Goal: Task Accomplishment & Management: Use online tool/utility

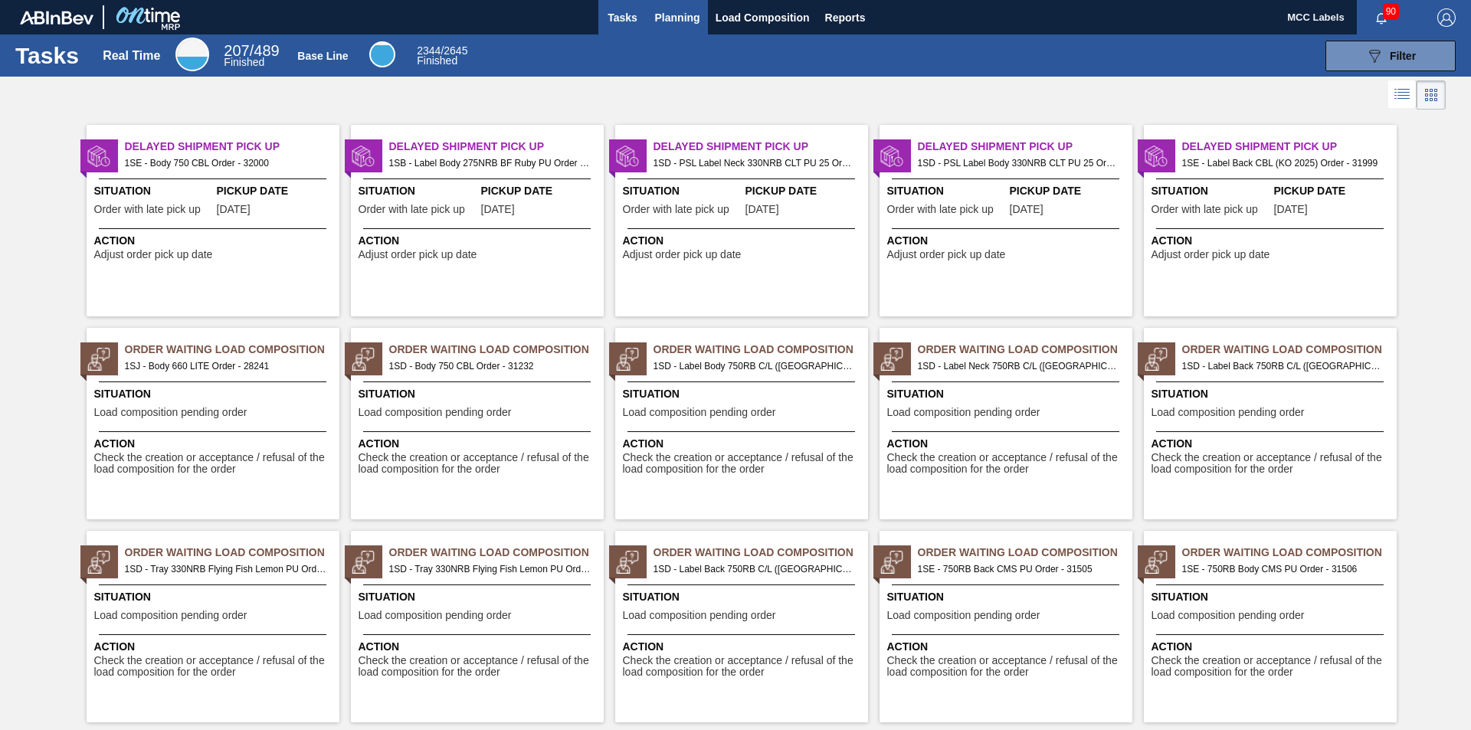
drag, startPoint x: 674, startPoint y: 18, endPoint x: 667, endPoint y: 21, distance: 8.0
click at [667, 21] on span "Planning" at bounding box center [677, 17] width 45 height 18
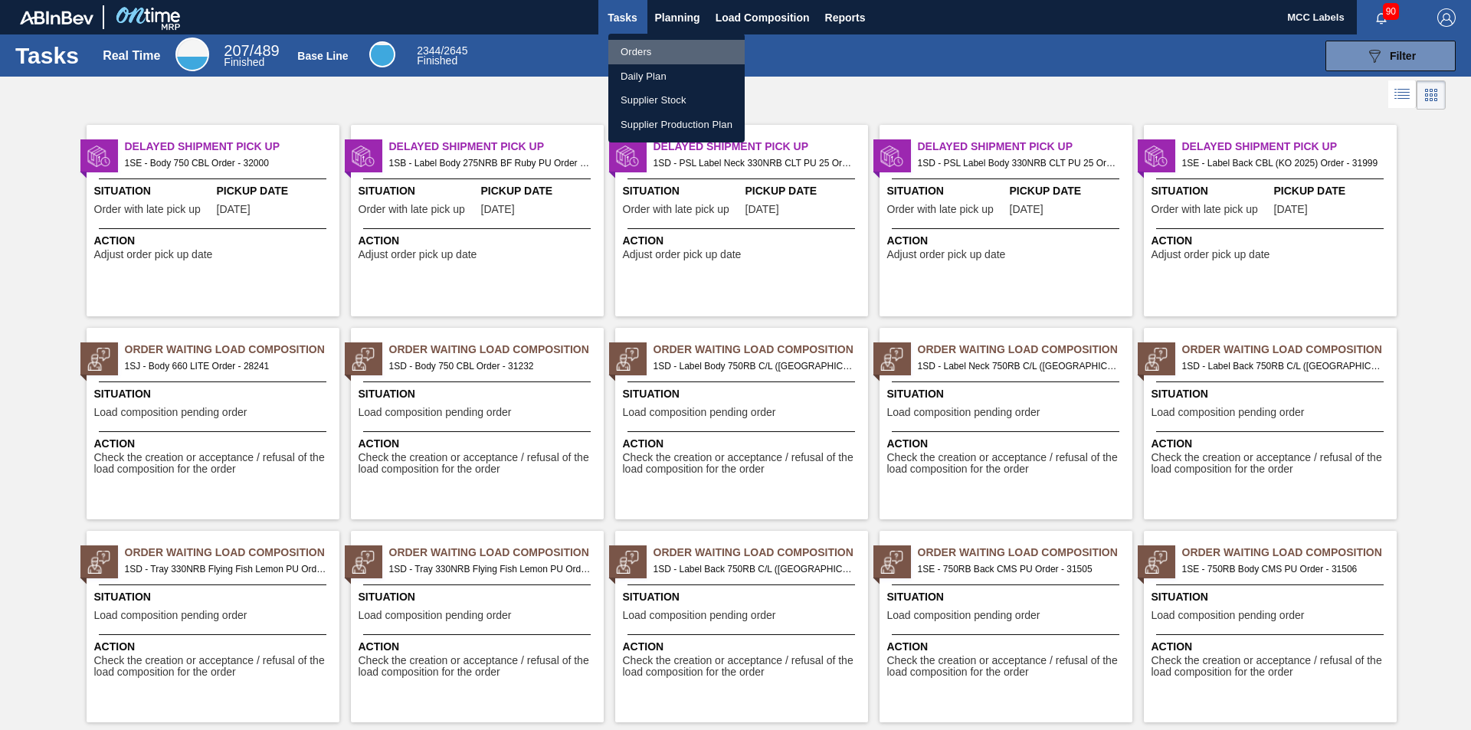
click at [622, 51] on li "Orders" at bounding box center [676, 52] width 136 height 25
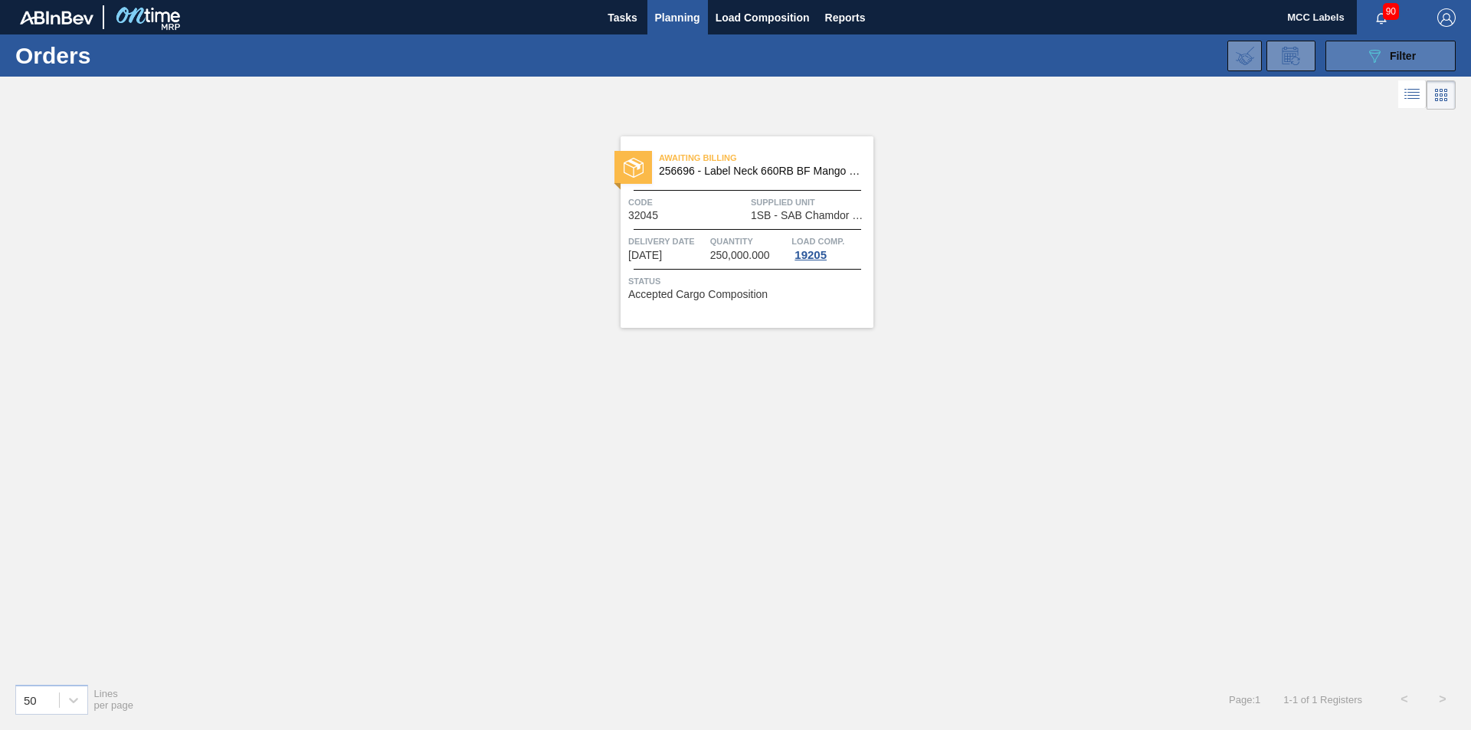
drag, startPoint x: 1363, startPoint y: 48, endPoint x: 1336, endPoint y: 56, distance: 28.8
click at [1361, 48] on button "089F7B8B-B2A5-4AFE-B5C0-19BA573D28AC Filter" at bounding box center [1391, 56] width 130 height 31
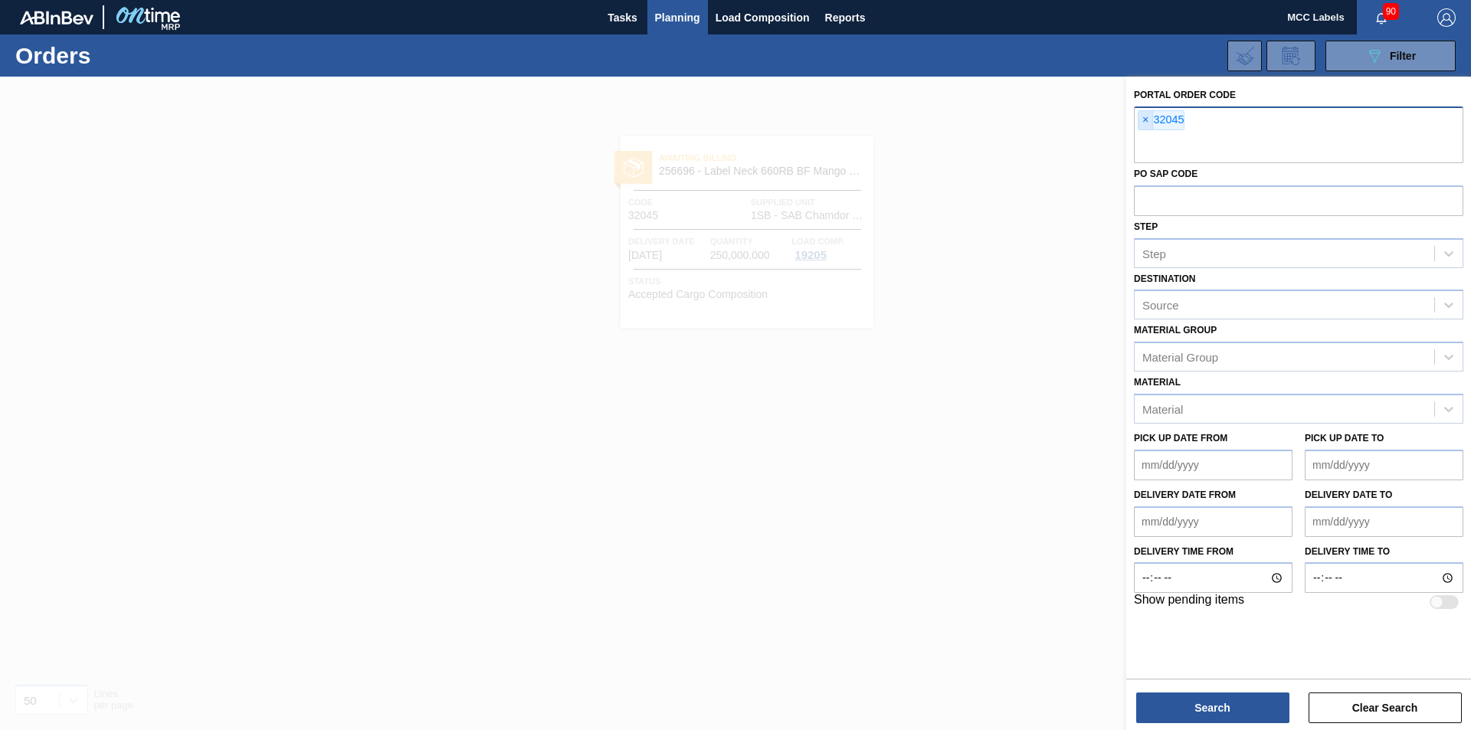
click at [1144, 116] on span "×" at bounding box center [1146, 120] width 15 height 18
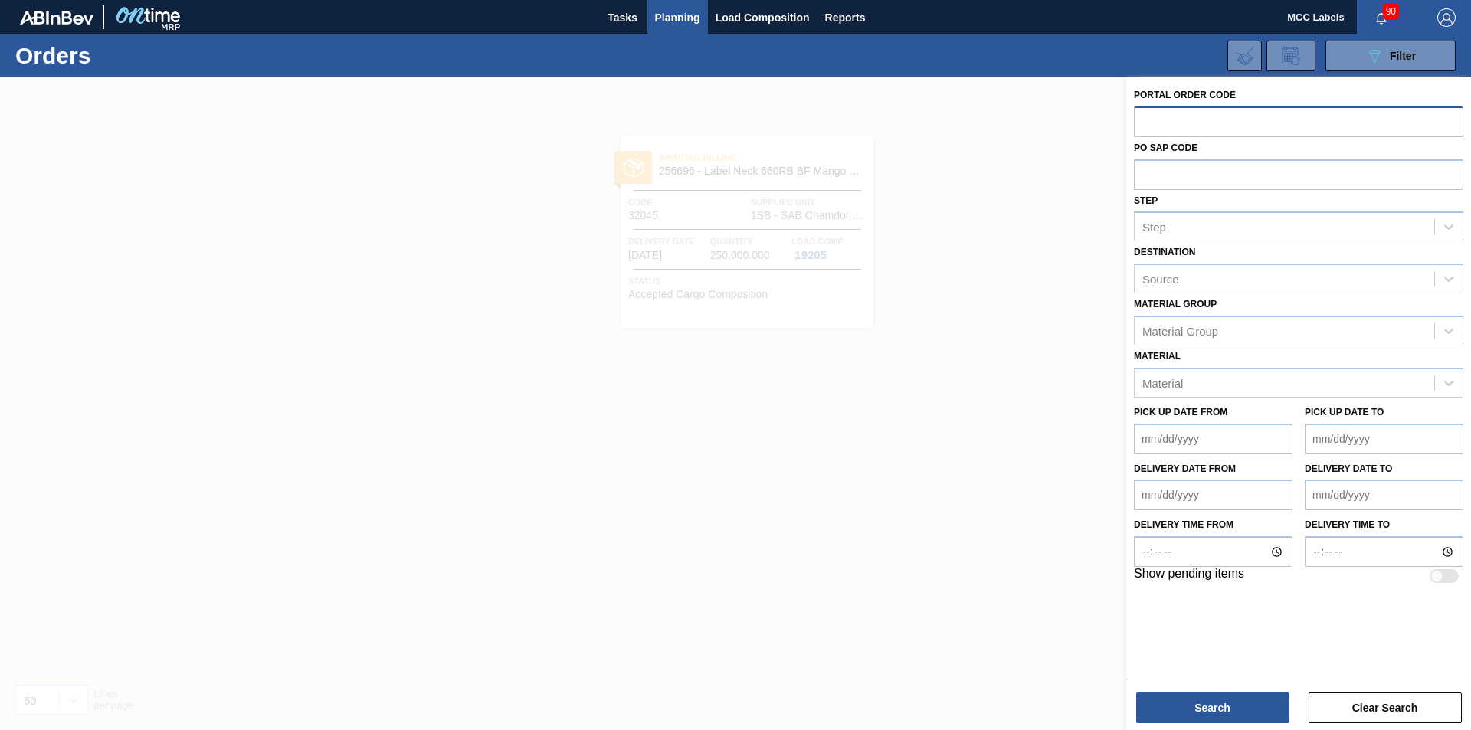
click at [1143, 117] on input "text" at bounding box center [1298, 121] width 329 height 29
type input "32055"
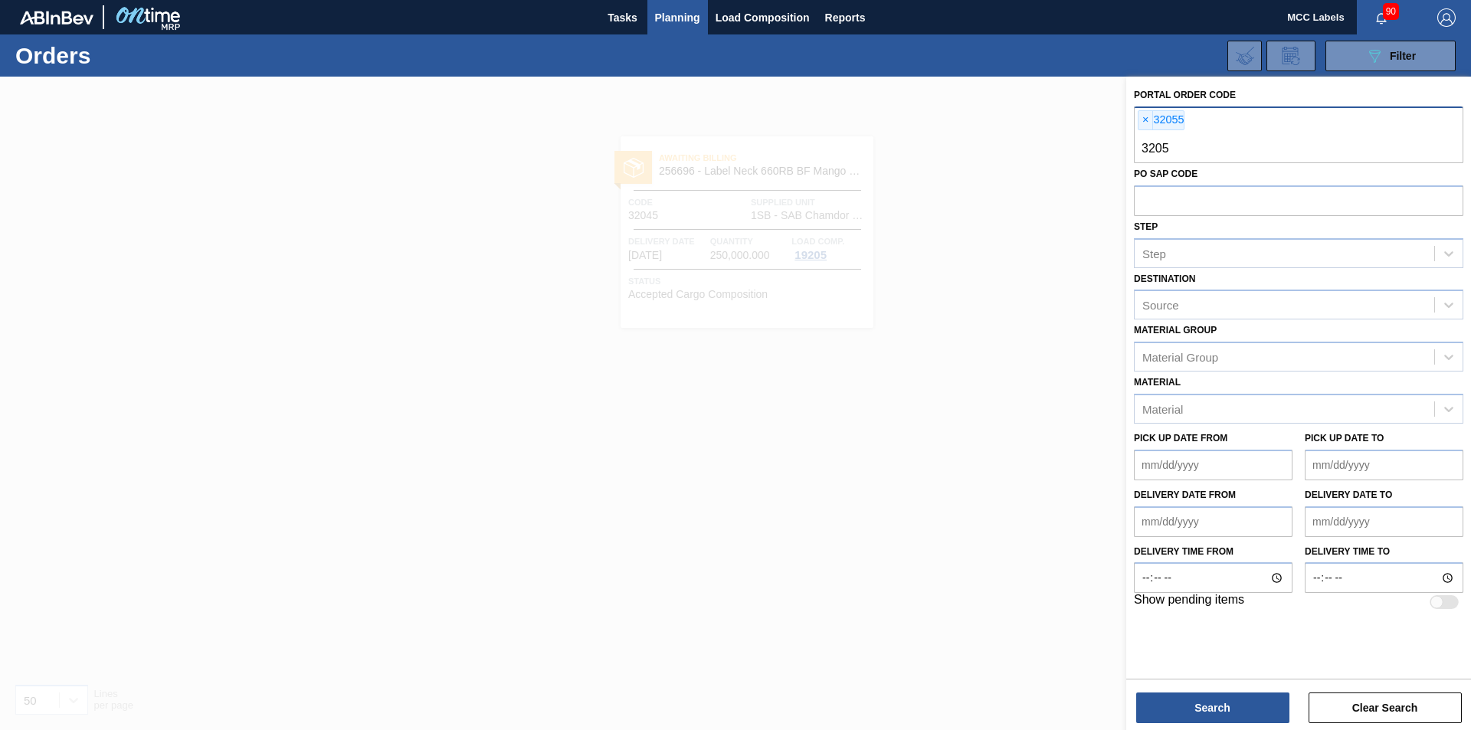
type input "32051"
click at [1206, 716] on button "Search" at bounding box center [1212, 708] width 153 height 31
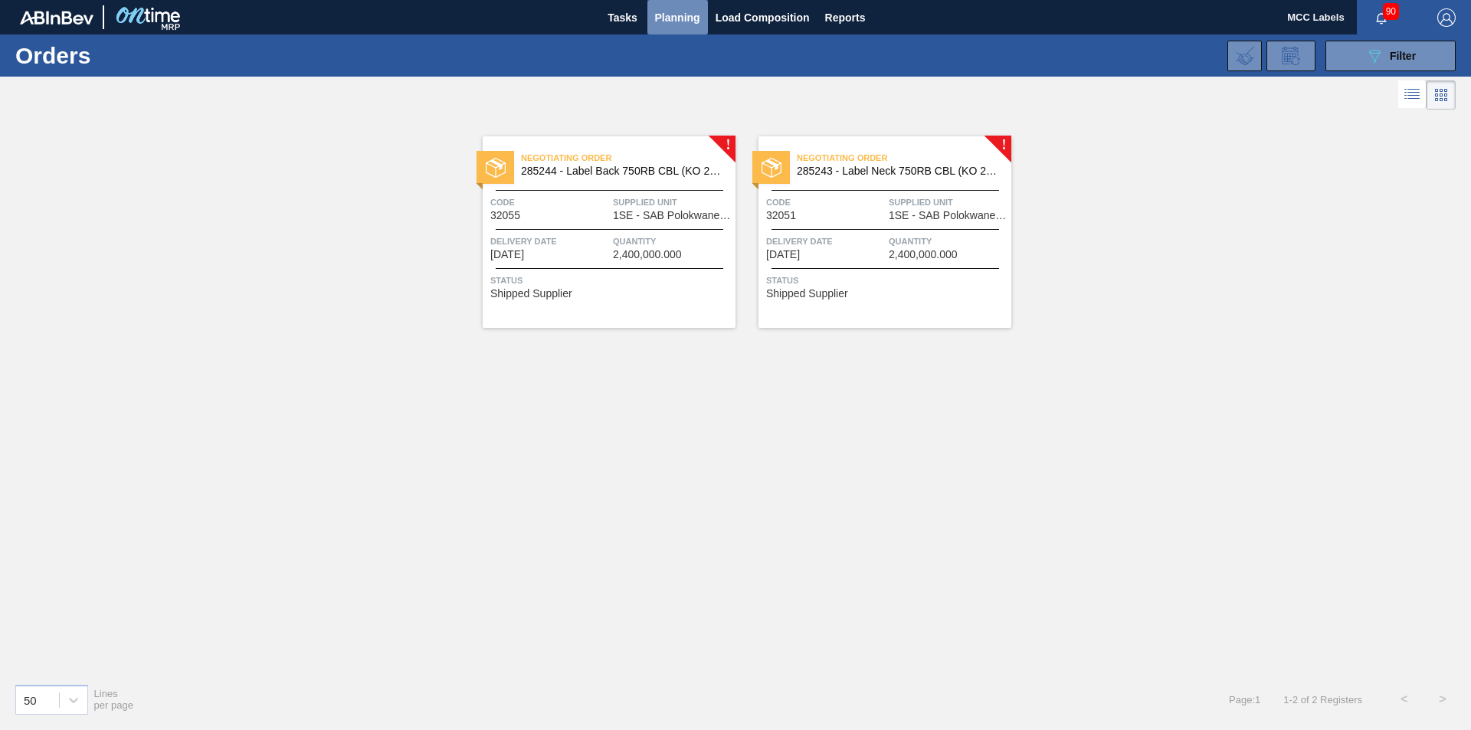
click at [679, 15] on span "Planning" at bounding box center [677, 17] width 45 height 18
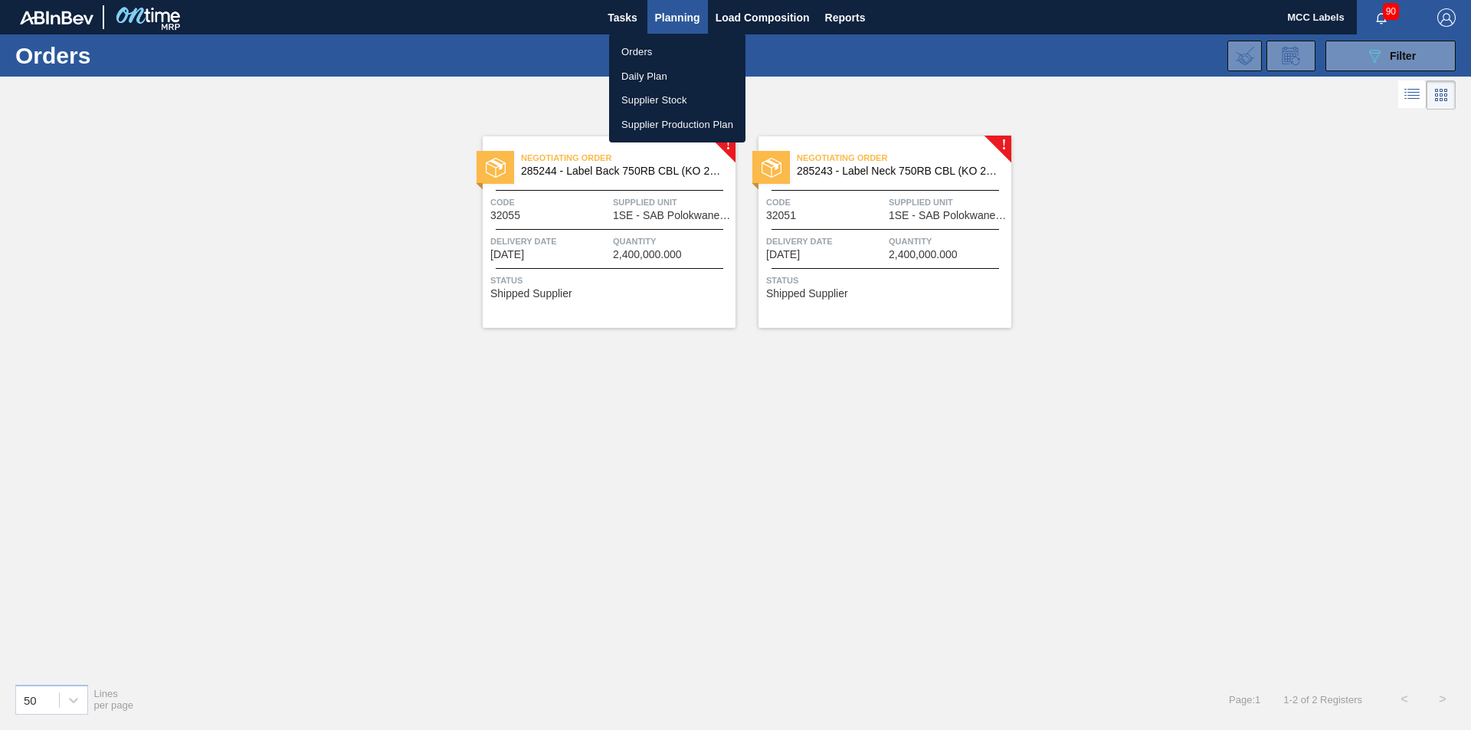
click at [627, 52] on li "Orders" at bounding box center [677, 52] width 136 height 25
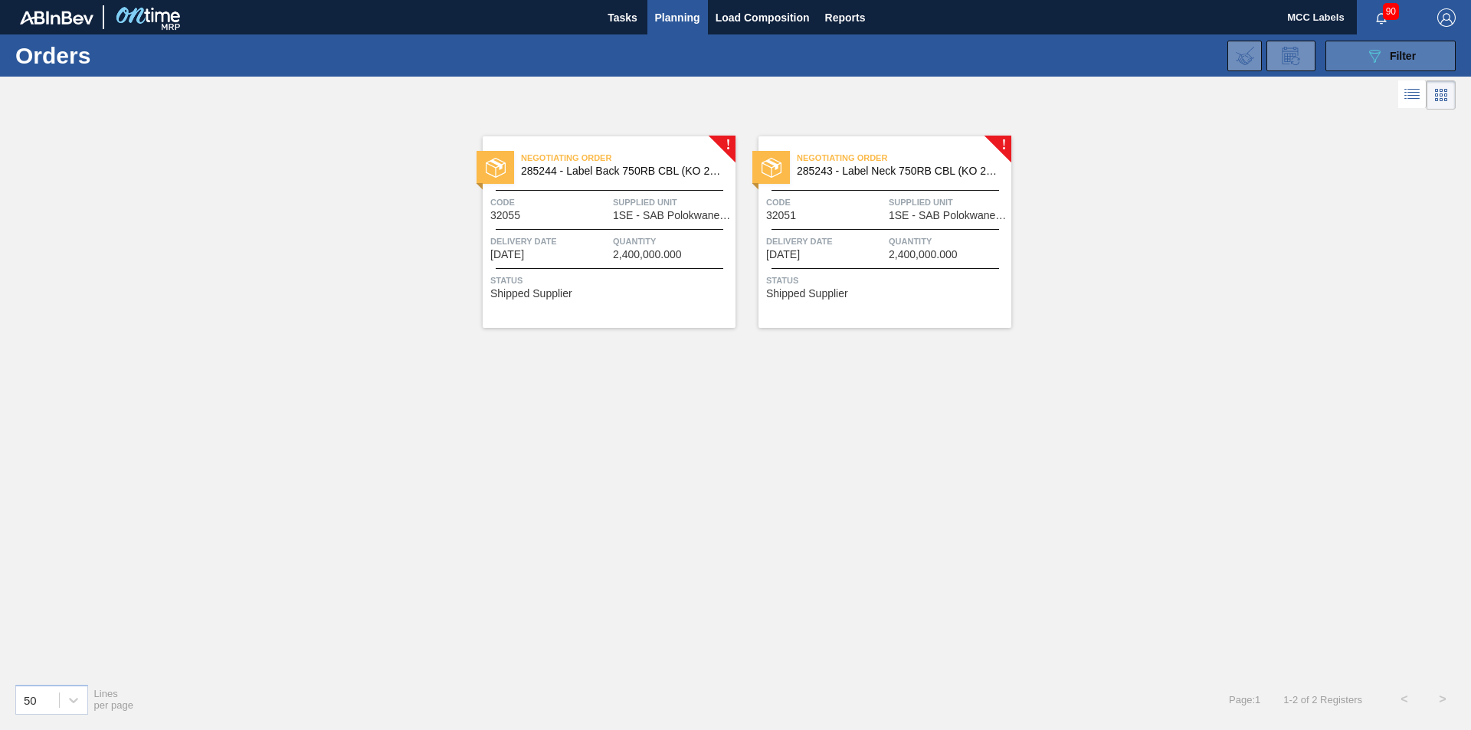
click at [1360, 51] on button "089F7B8B-B2A5-4AFE-B5C0-19BA573D28AC Filter" at bounding box center [1391, 56] width 130 height 31
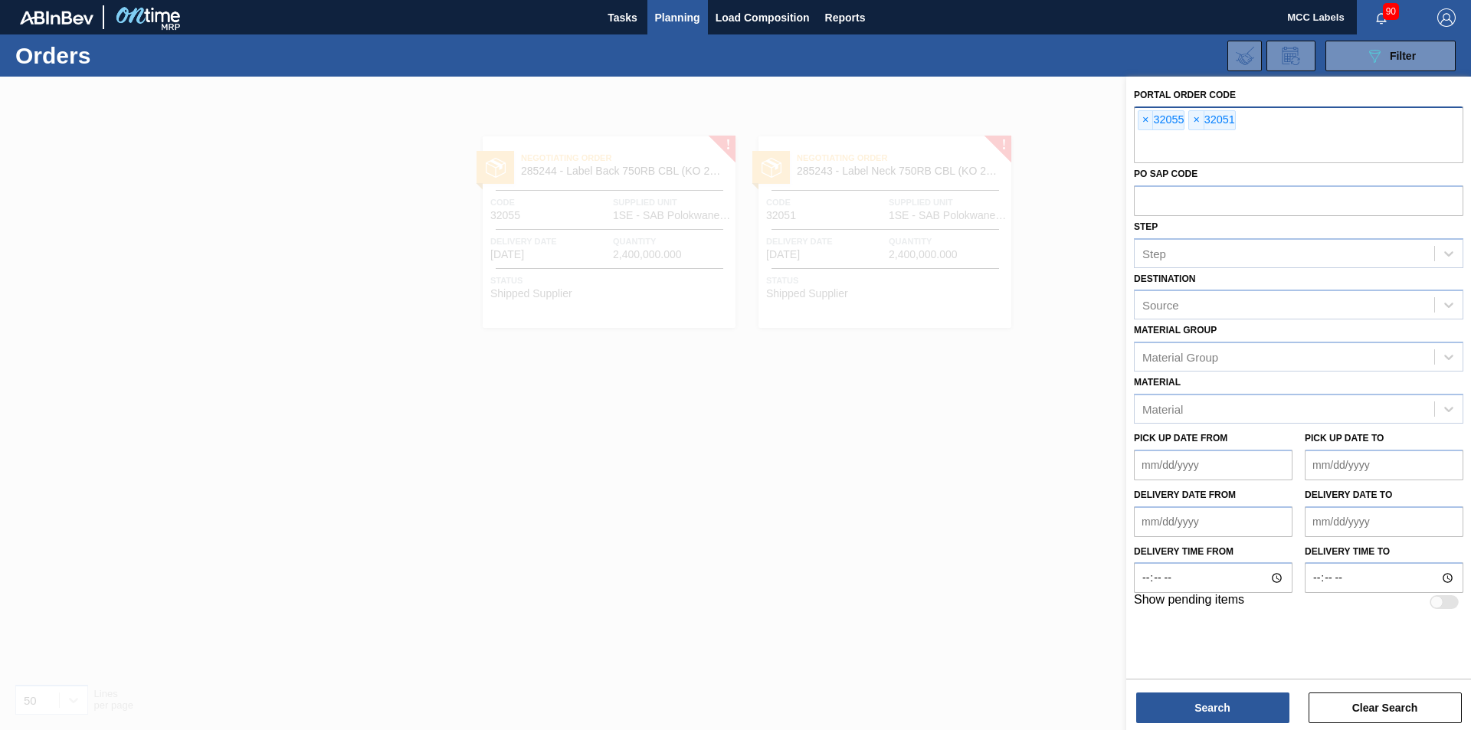
click at [1272, 131] on div "× 32055 × 32051" at bounding box center [1298, 135] width 329 height 57
type input "32078"
click at [1186, 703] on button "Search" at bounding box center [1212, 708] width 153 height 31
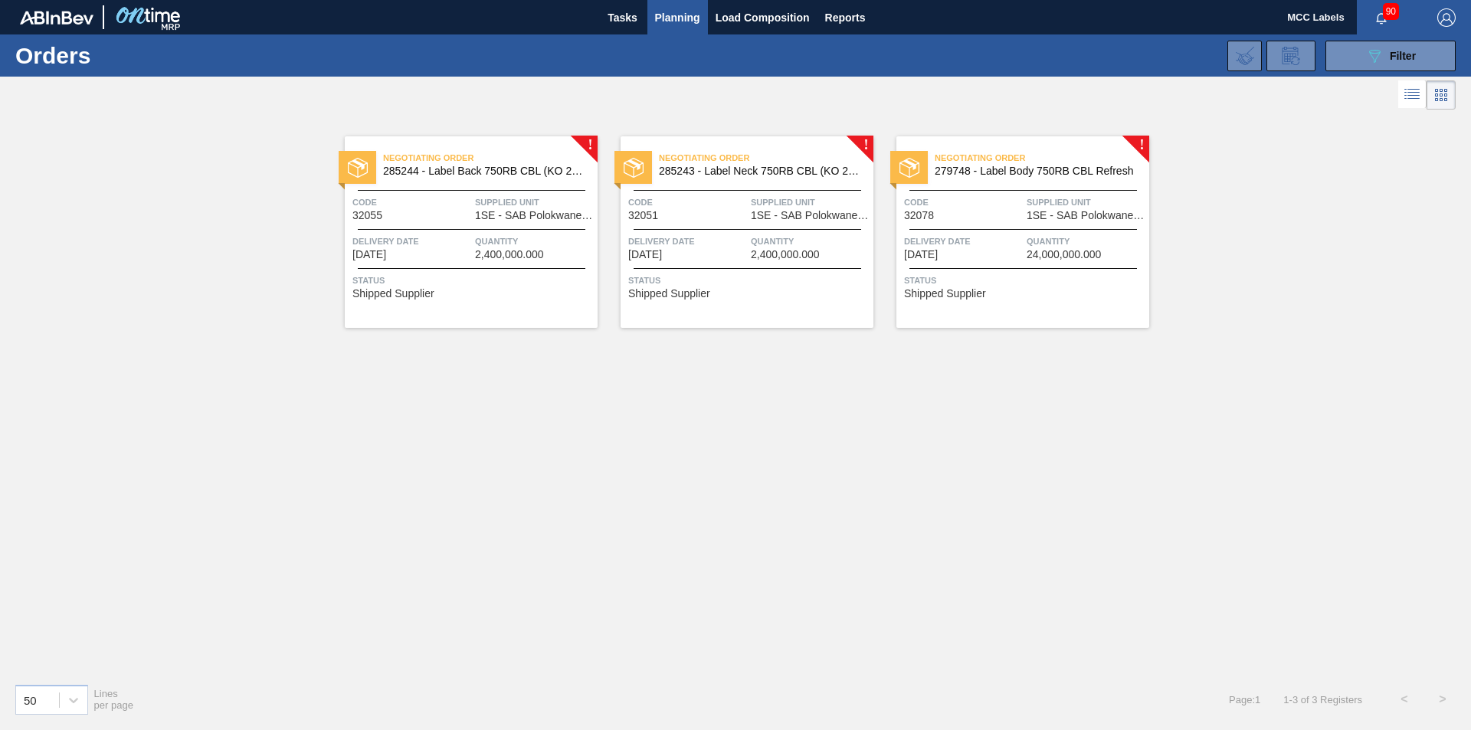
click at [491, 235] on span "Quantity" at bounding box center [534, 241] width 119 height 15
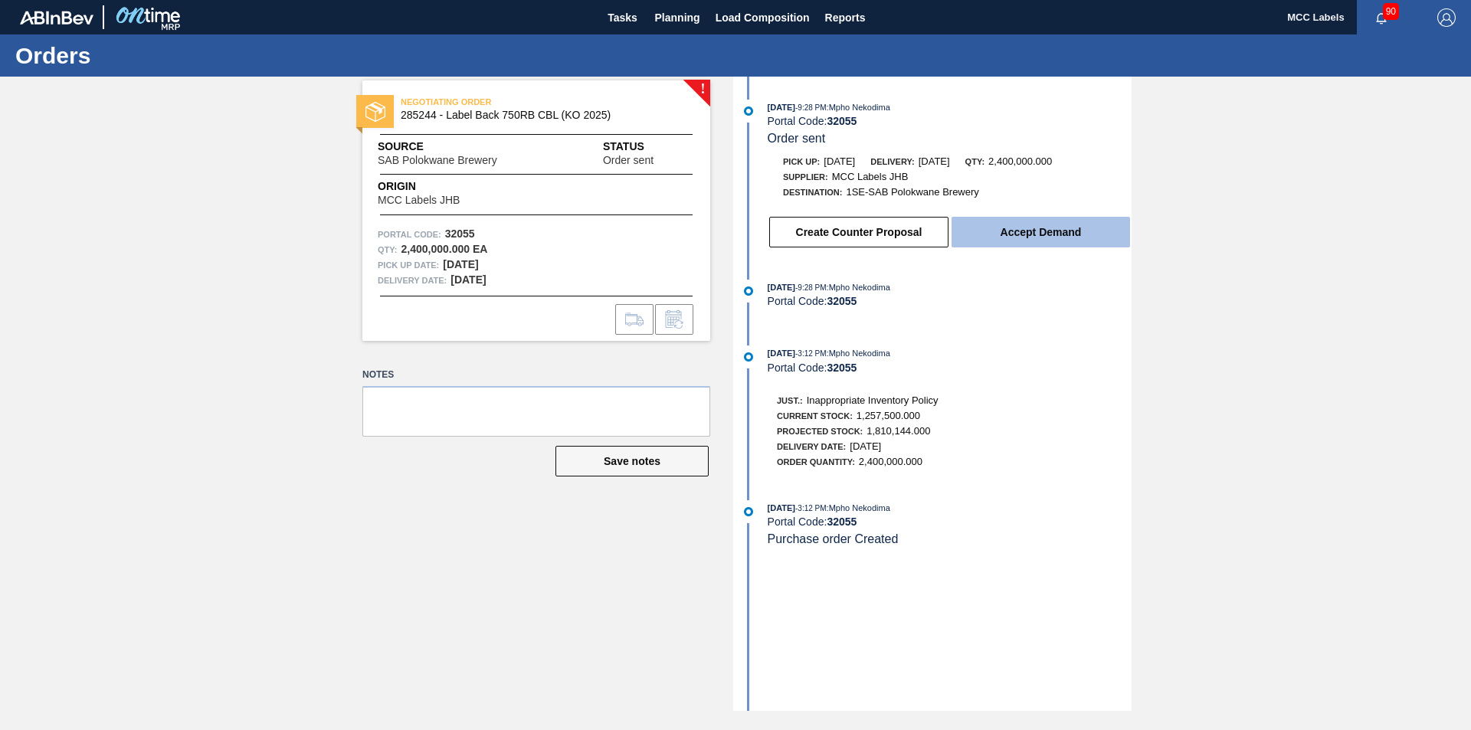
click at [1012, 224] on button "Accept Demand" at bounding box center [1041, 232] width 179 height 31
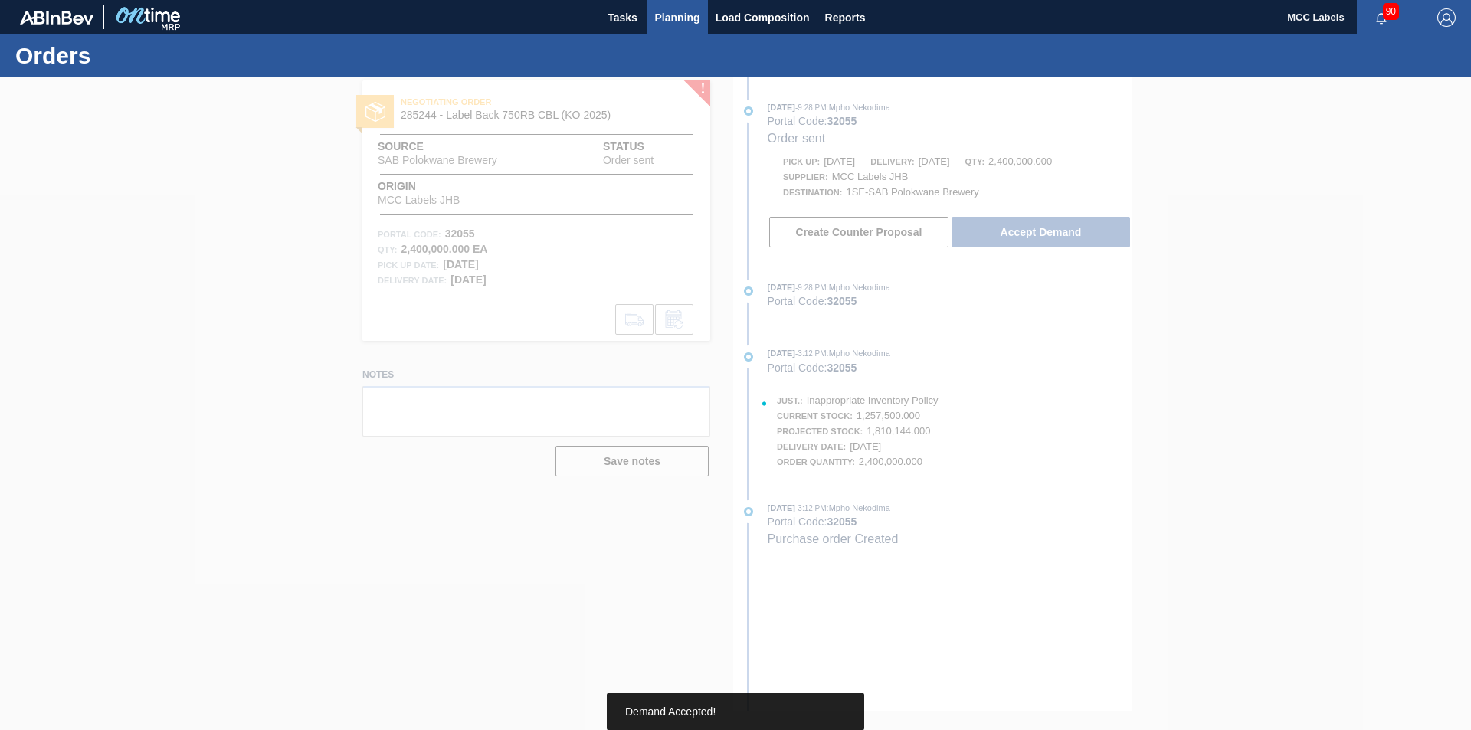
click at [682, 21] on span "Planning" at bounding box center [677, 17] width 45 height 18
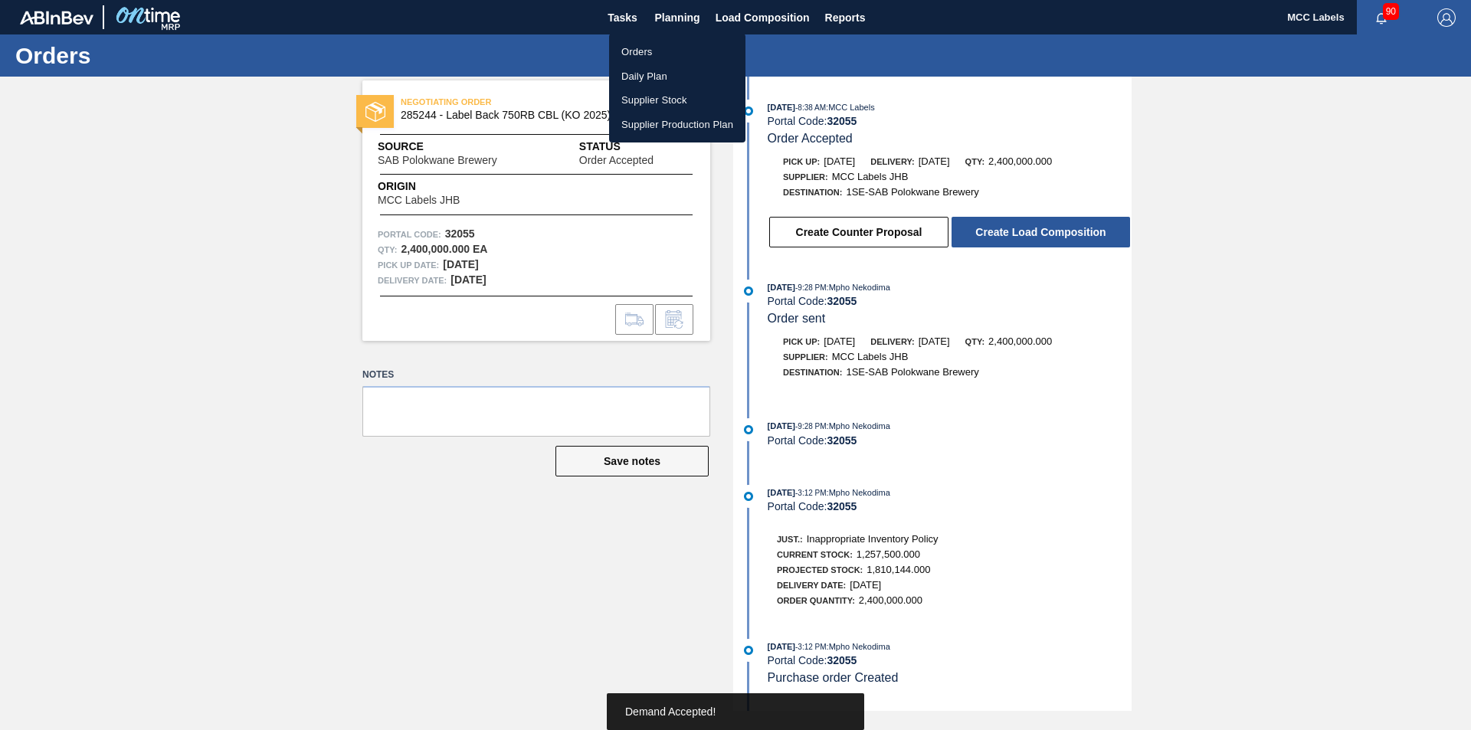
click at [631, 48] on li "Orders" at bounding box center [677, 52] width 136 height 25
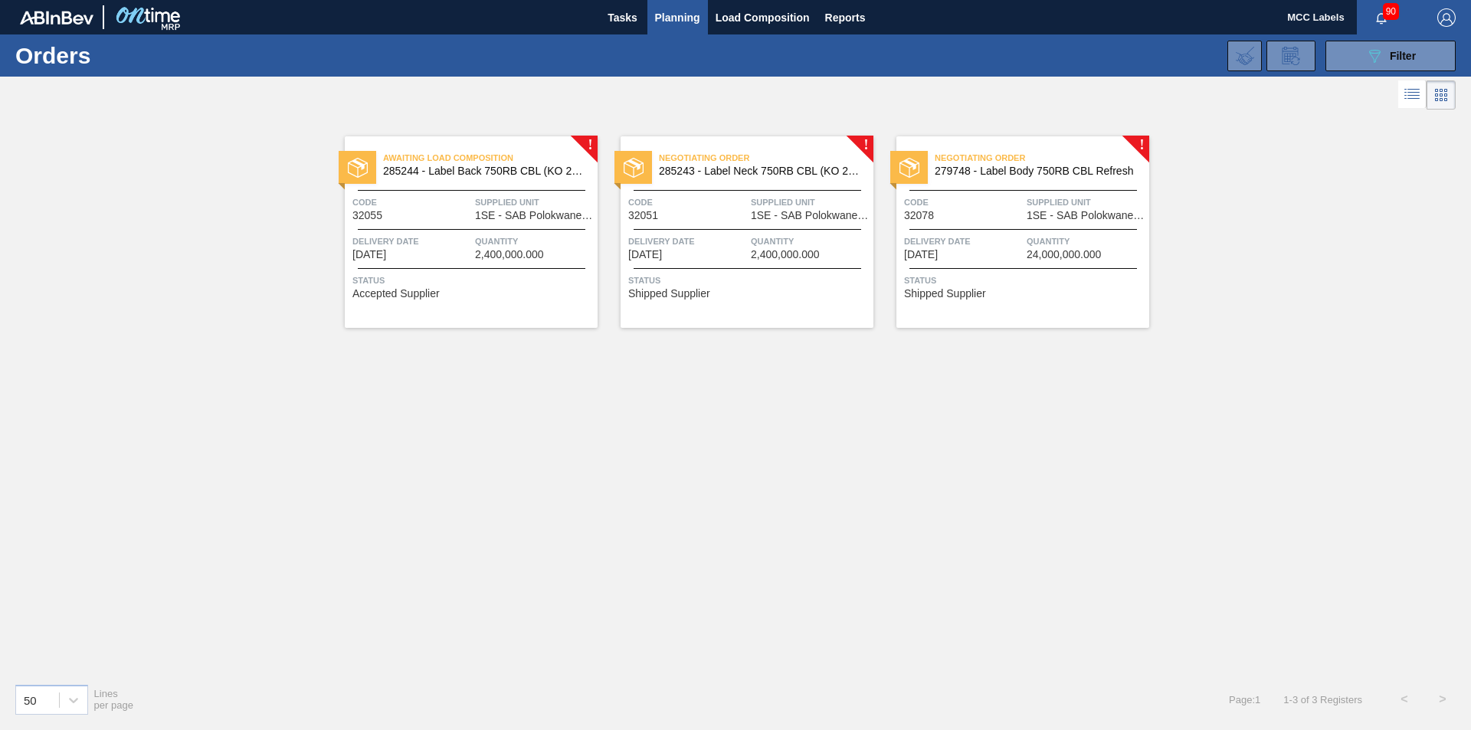
click at [747, 229] on div at bounding box center [748, 229] width 228 height 1
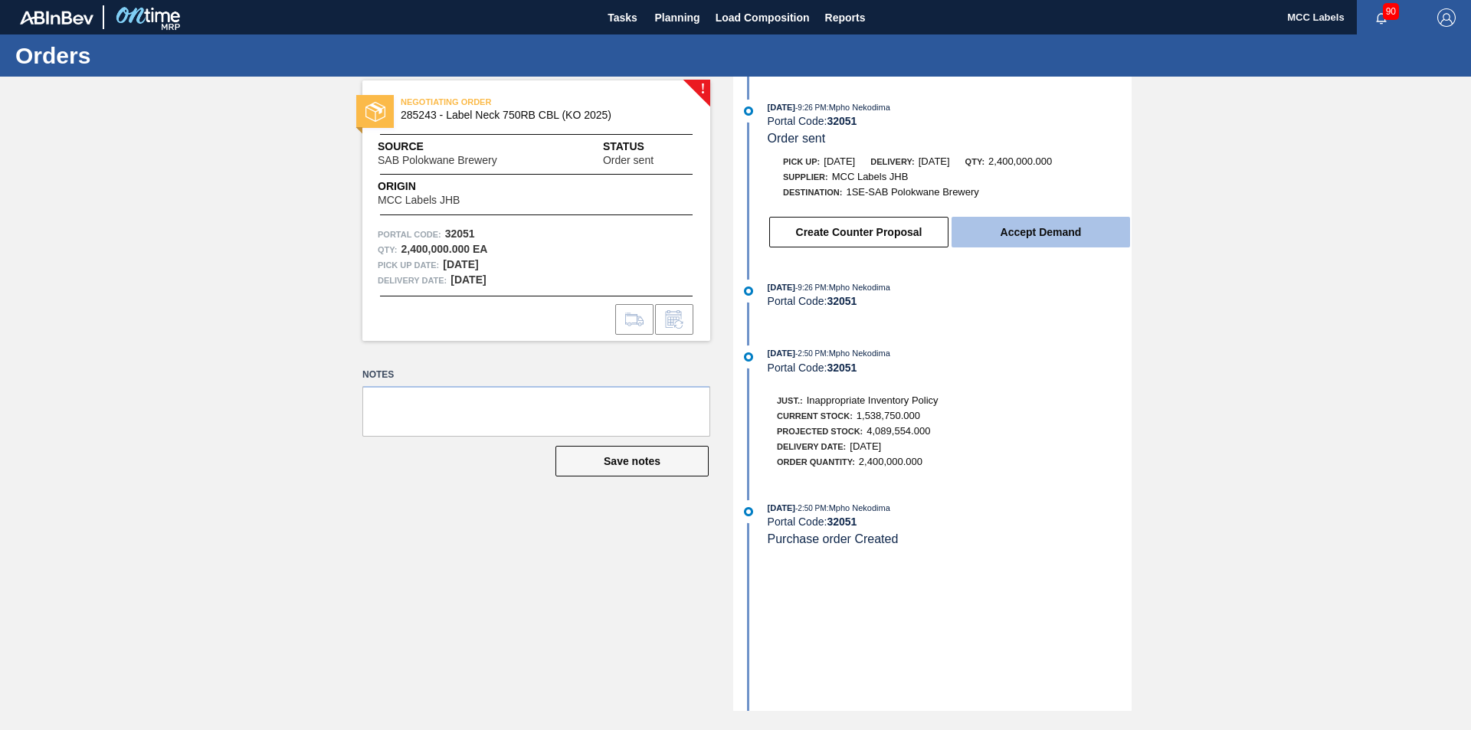
click at [1026, 231] on button "Accept Demand" at bounding box center [1041, 232] width 179 height 31
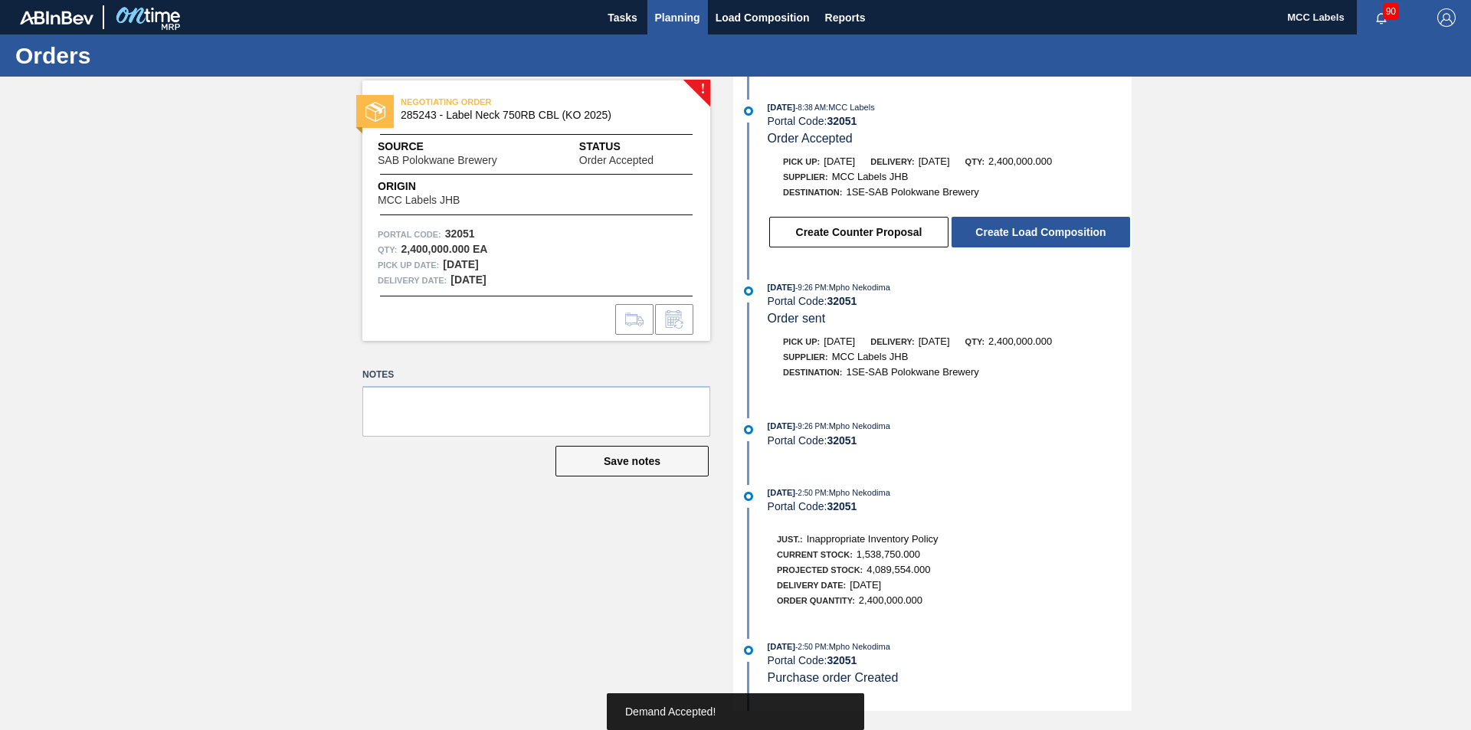
click at [674, 21] on span "Planning" at bounding box center [677, 17] width 45 height 18
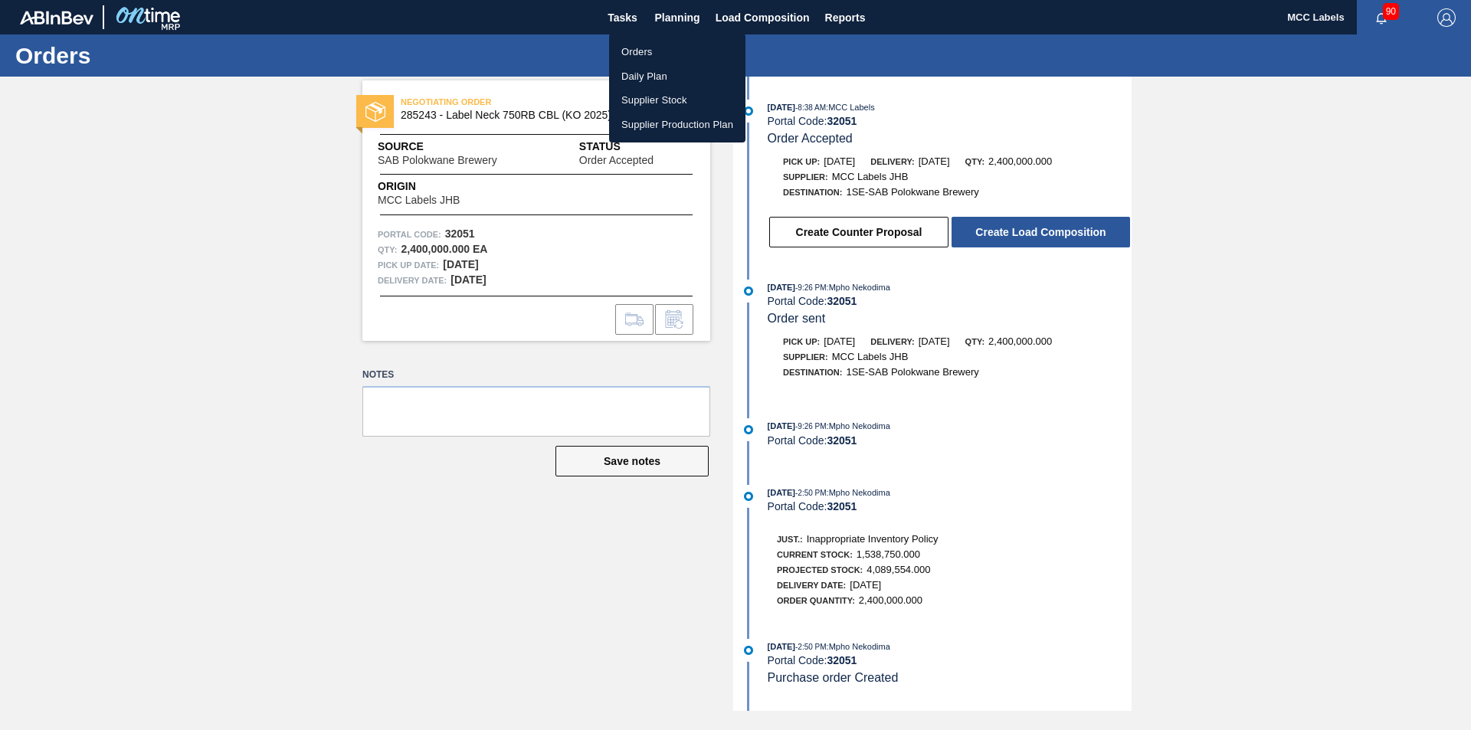
click at [637, 49] on li "Orders" at bounding box center [677, 52] width 136 height 25
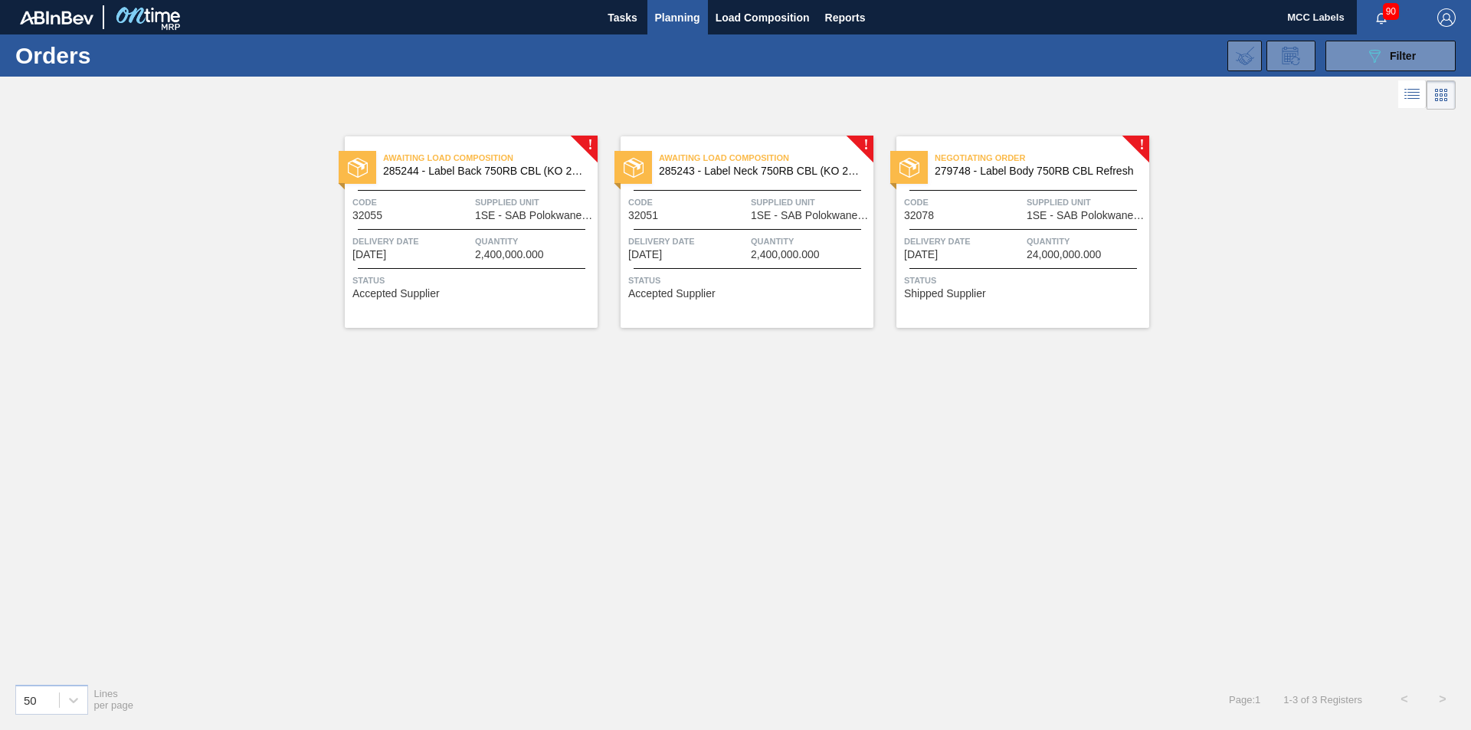
click at [998, 242] on span "Delivery Date" at bounding box center [963, 241] width 119 height 15
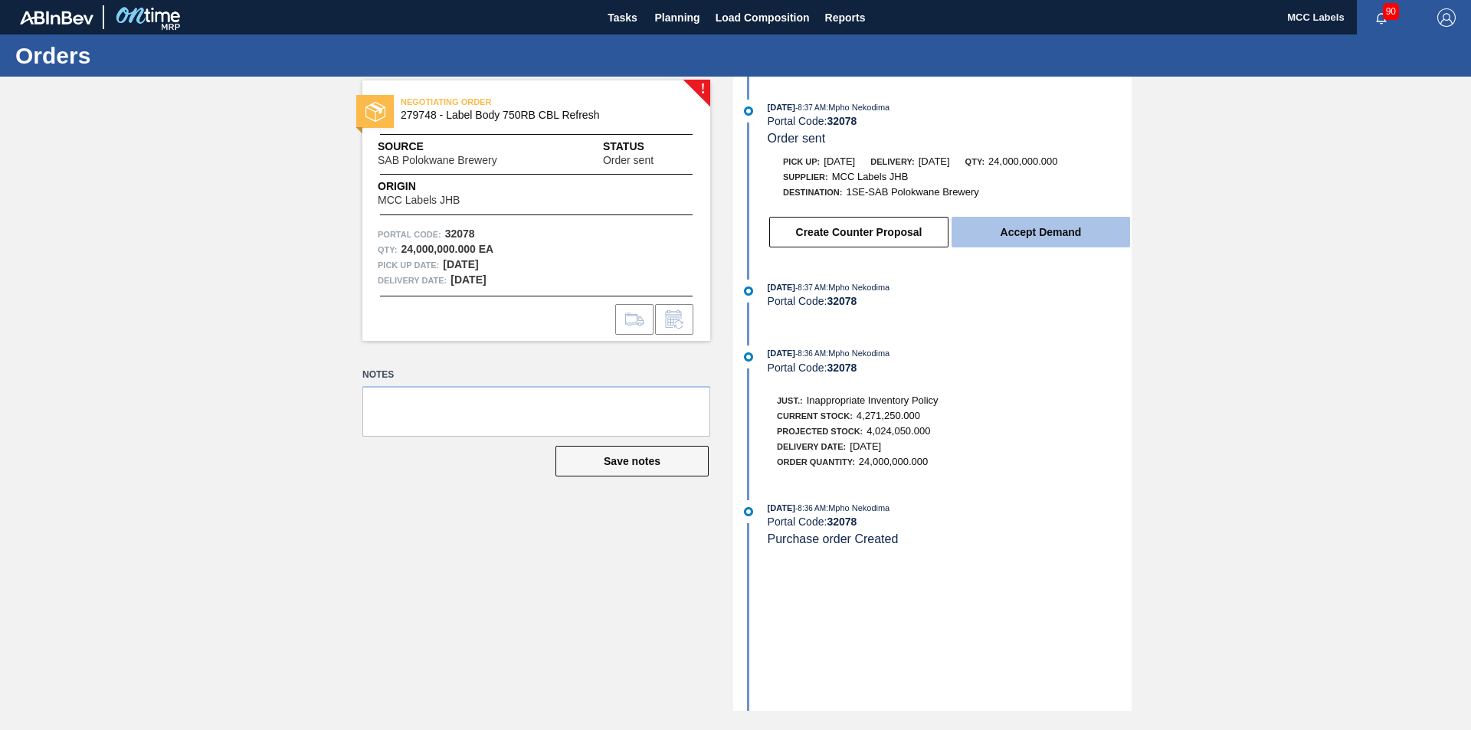
click at [1004, 235] on button "Accept Demand" at bounding box center [1041, 232] width 179 height 31
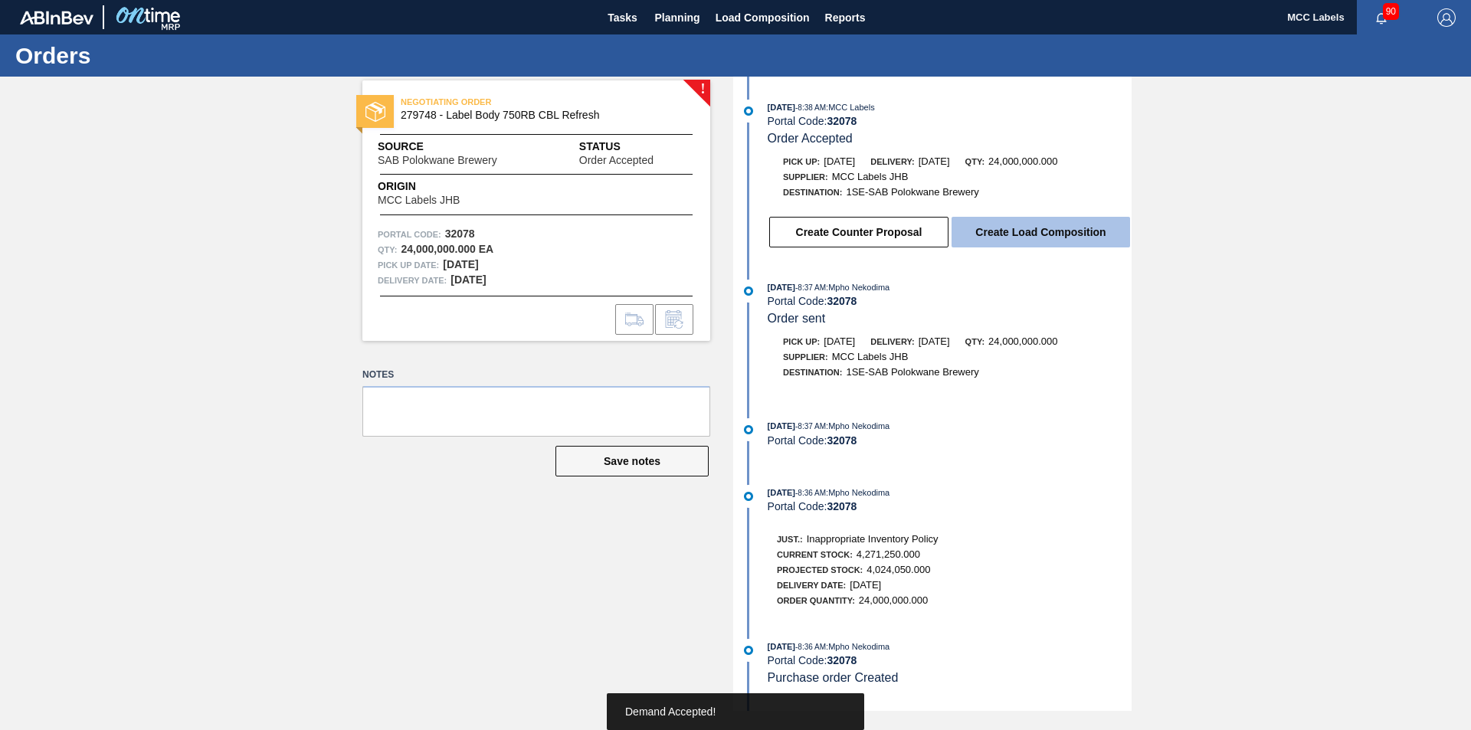
click at [1001, 233] on button "Create Load Composition" at bounding box center [1041, 232] width 179 height 31
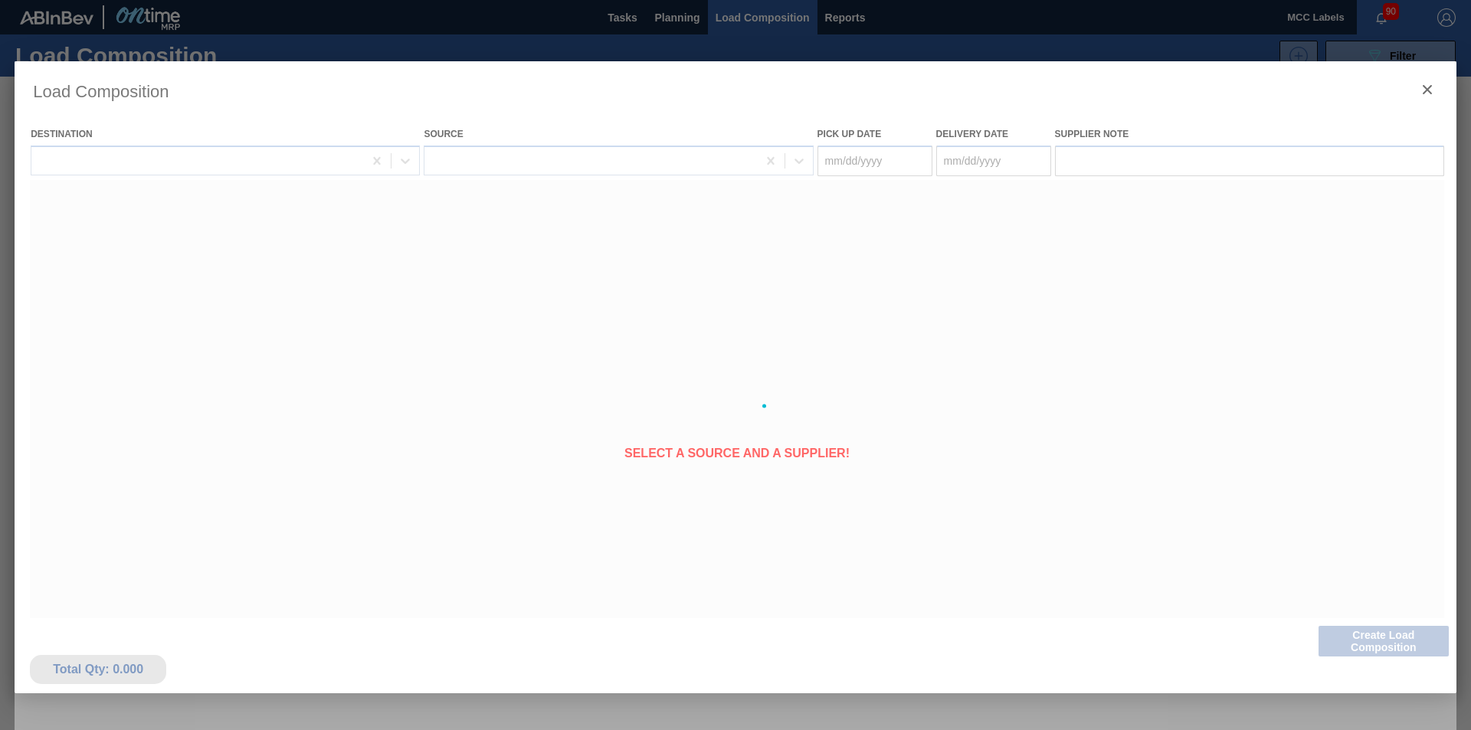
type Date "[DATE]"
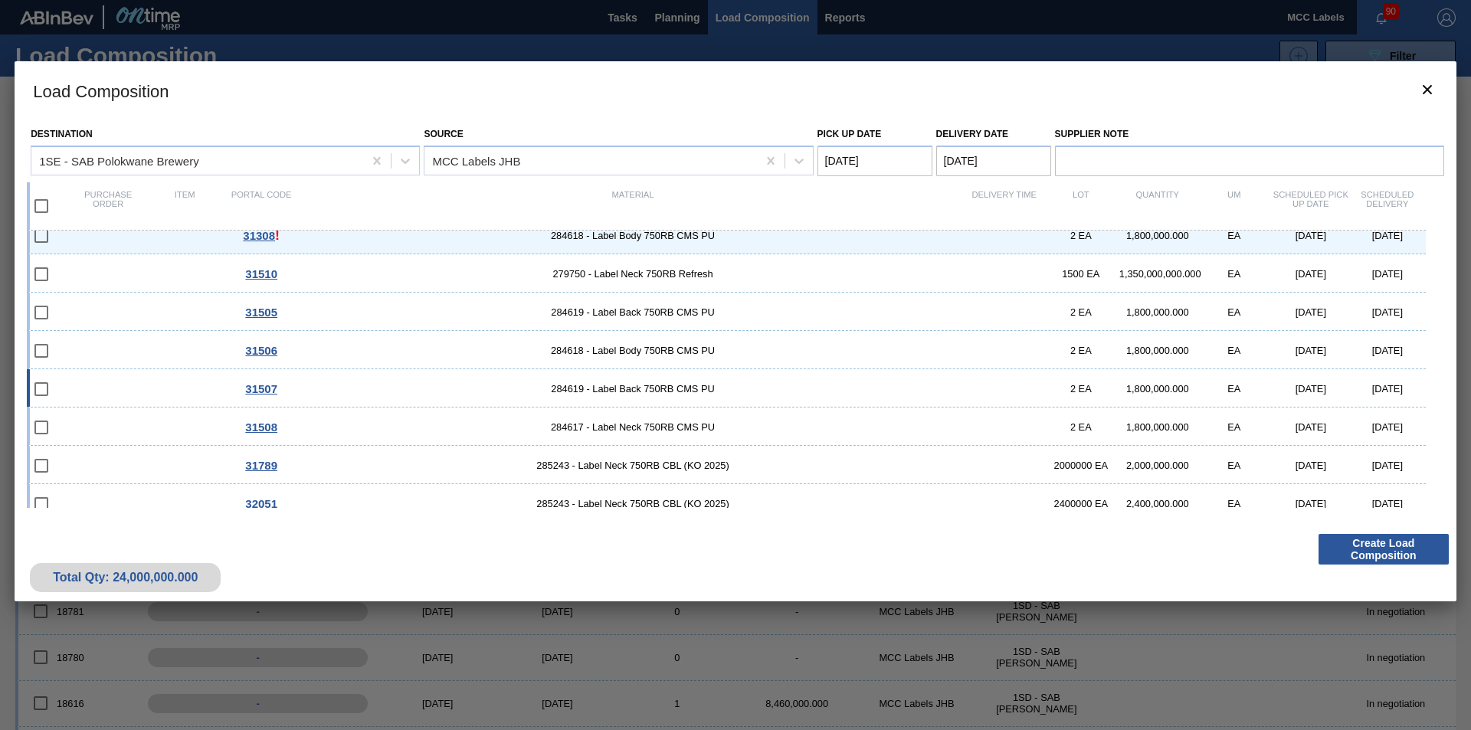
scroll to position [106, 0]
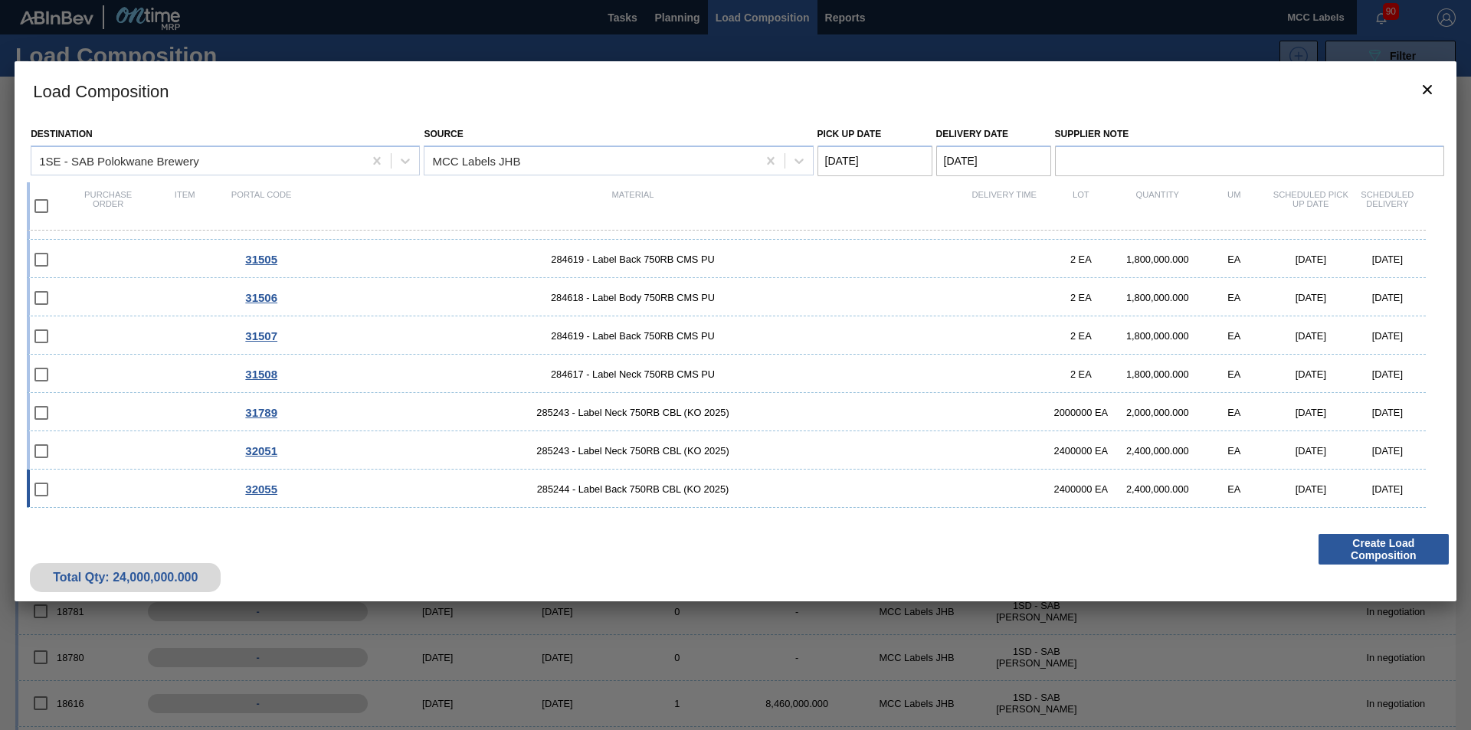
click at [110, 487] on div "32055 285244 - Label Back 750RB CBL (KO 2025) 2400000 EA 2,400,000.000 EA [DATE…" at bounding box center [726, 489] width 1399 height 38
checkbox input "true"
click at [106, 444] on div "32051 285243 - Label Neck 750RB CBL (KO 2025) 2400000 EA 2,400,000.000 EA [DATE…" at bounding box center [726, 450] width 1399 height 38
checkbox input "true"
click at [897, 161] on Date "Pick up Date" at bounding box center [875, 161] width 115 height 31
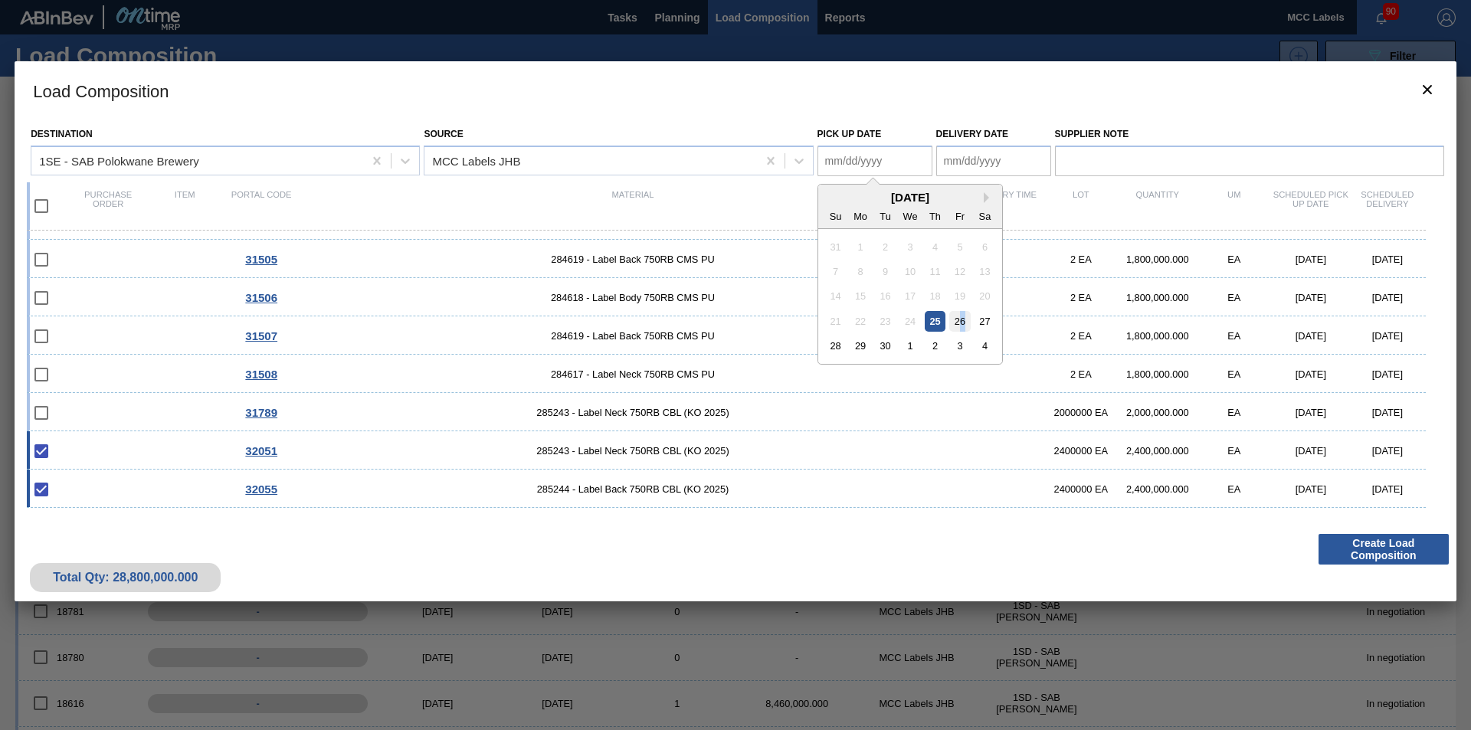
click at [962, 320] on div "26" at bounding box center [959, 321] width 21 height 21
type Date "[DATE]"
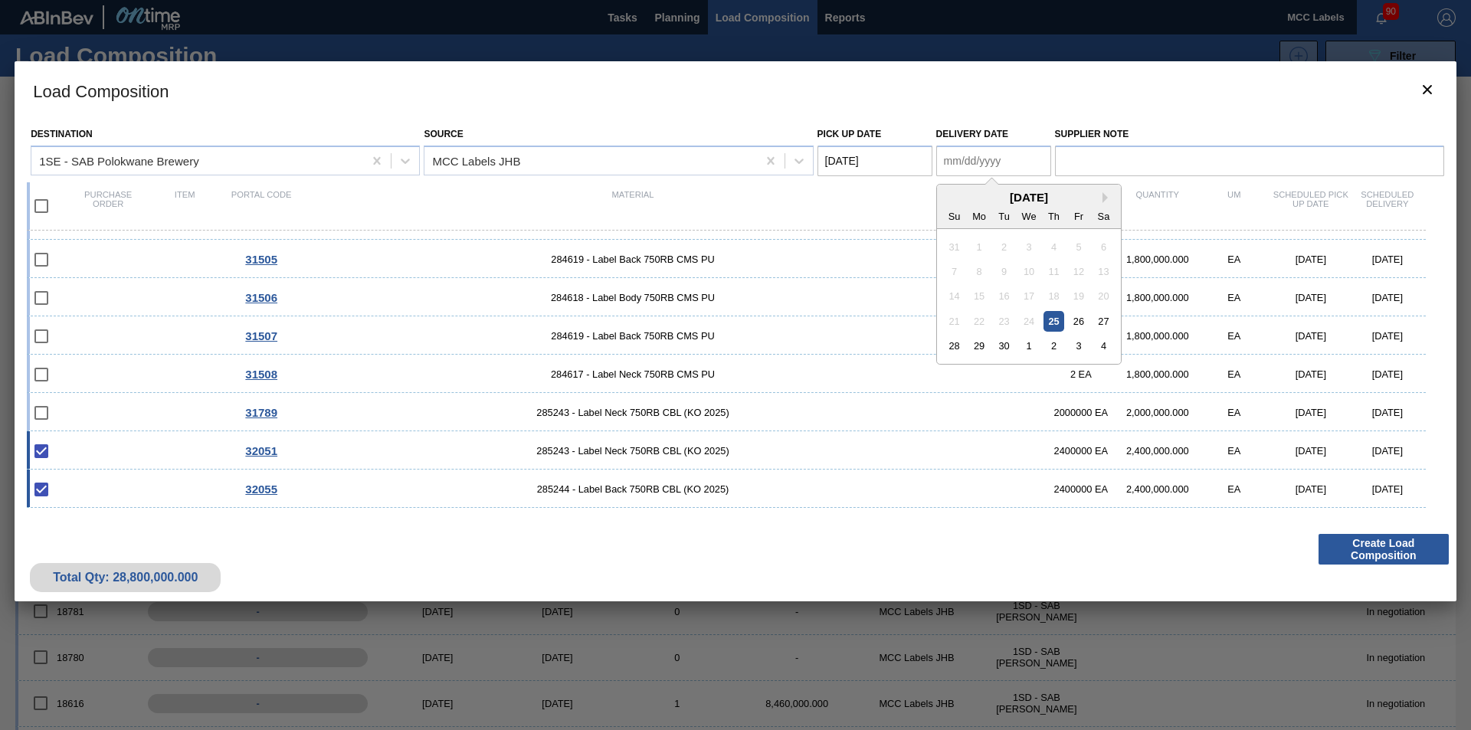
click at [983, 159] on Date "Delivery Date" at bounding box center [993, 161] width 115 height 31
click at [1078, 320] on div "26" at bounding box center [1078, 321] width 21 height 21
type Date "[DATE]"
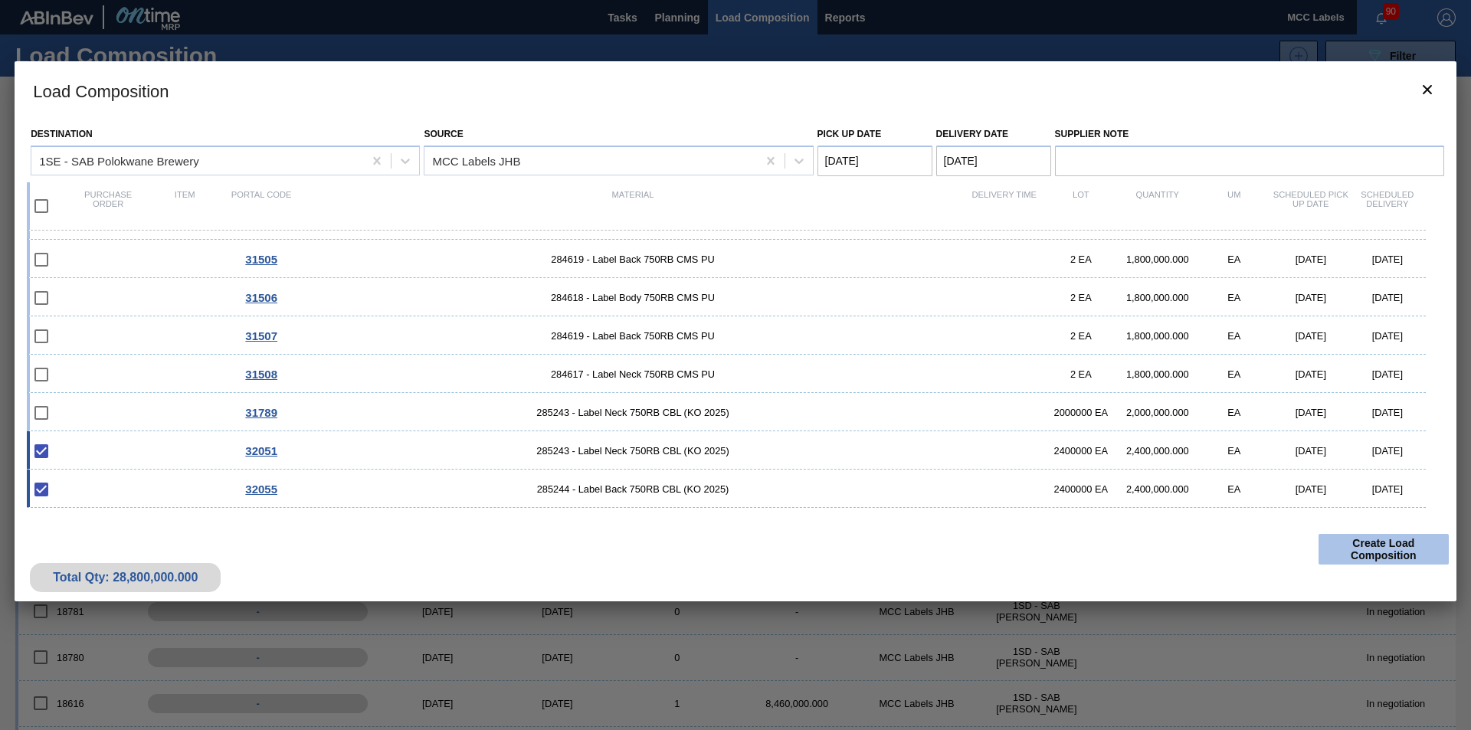
click at [1374, 552] on button "Create Load Composition" at bounding box center [1384, 549] width 130 height 31
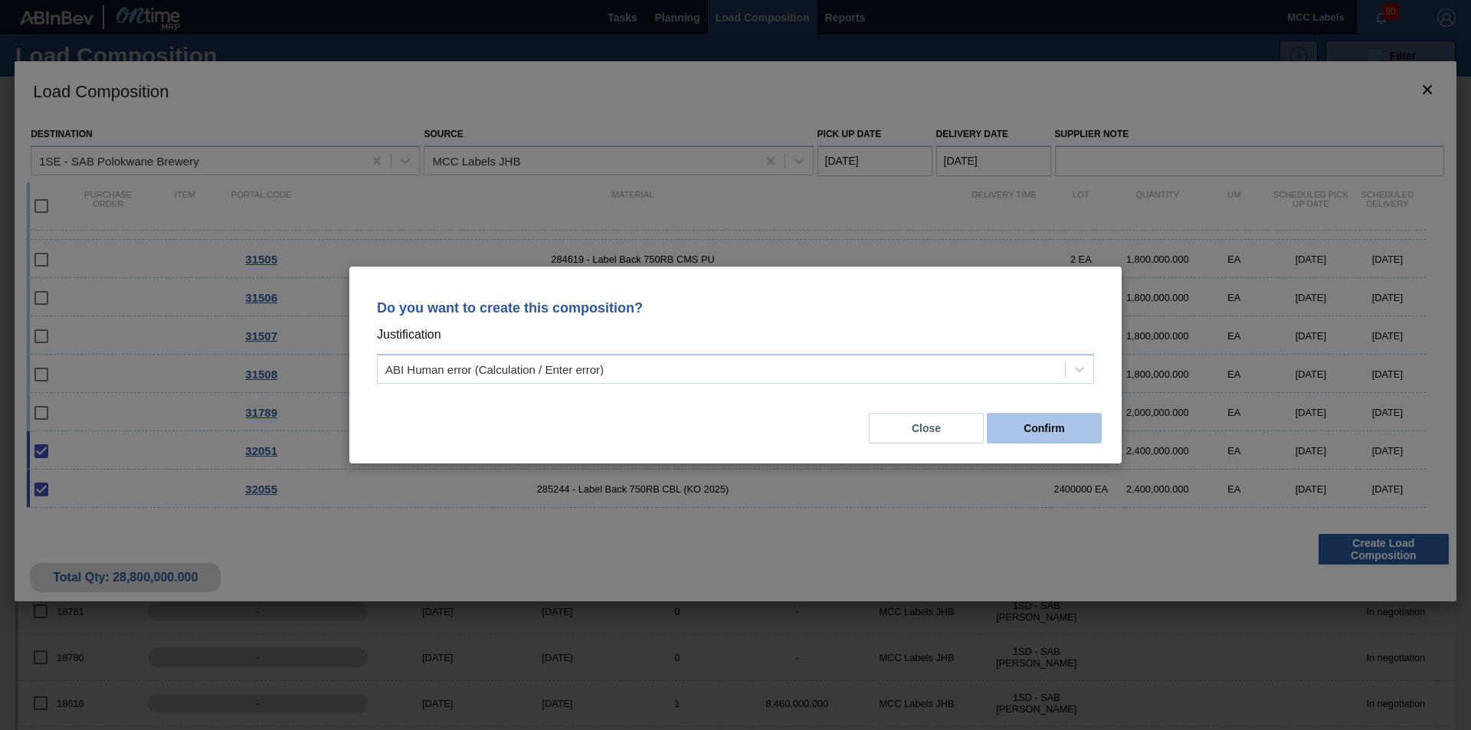
click at [1035, 433] on button "Confirm" at bounding box center [1044, 428] width 115 height 31
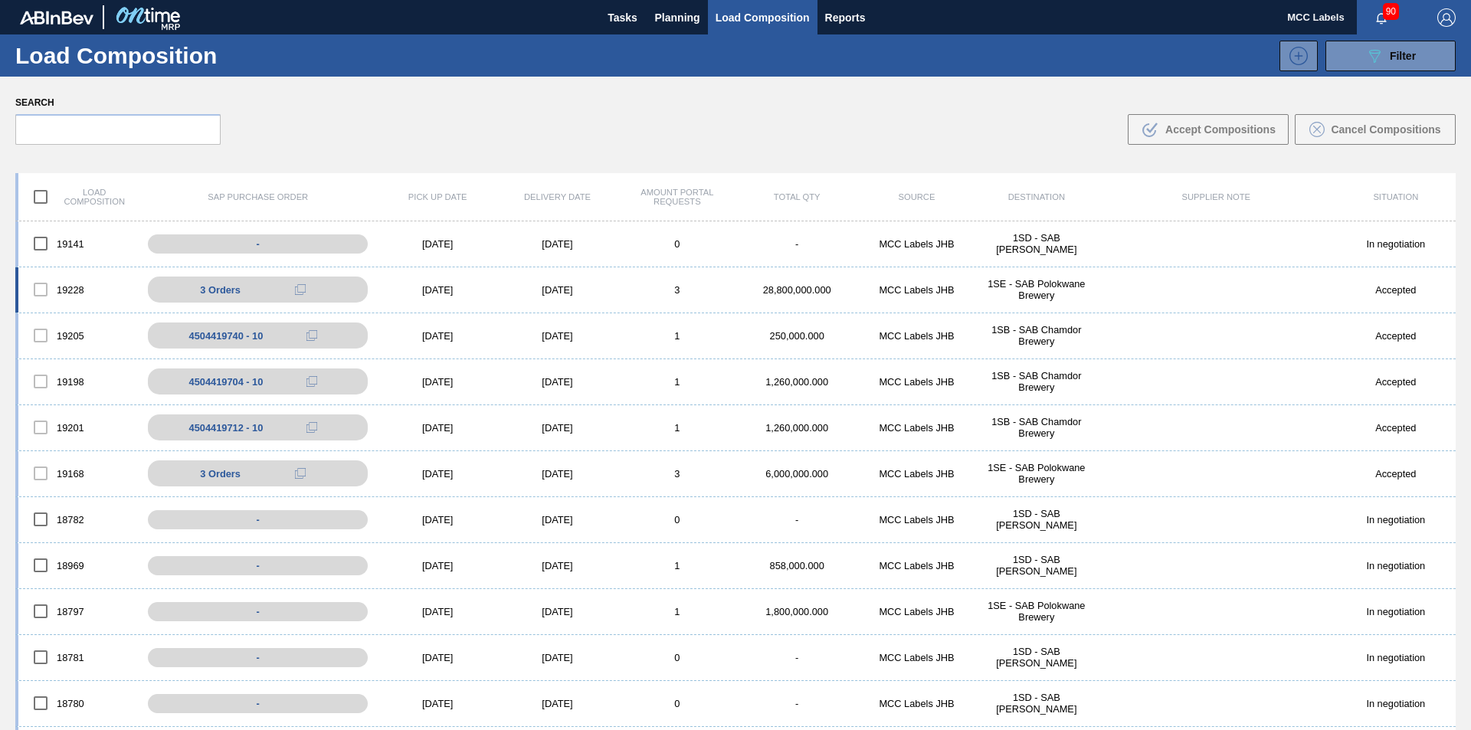
click at [1044, 284] on div "1SE - SAB Polokwane Brewery" at bounding box center [1037, 289] width 120 height 23
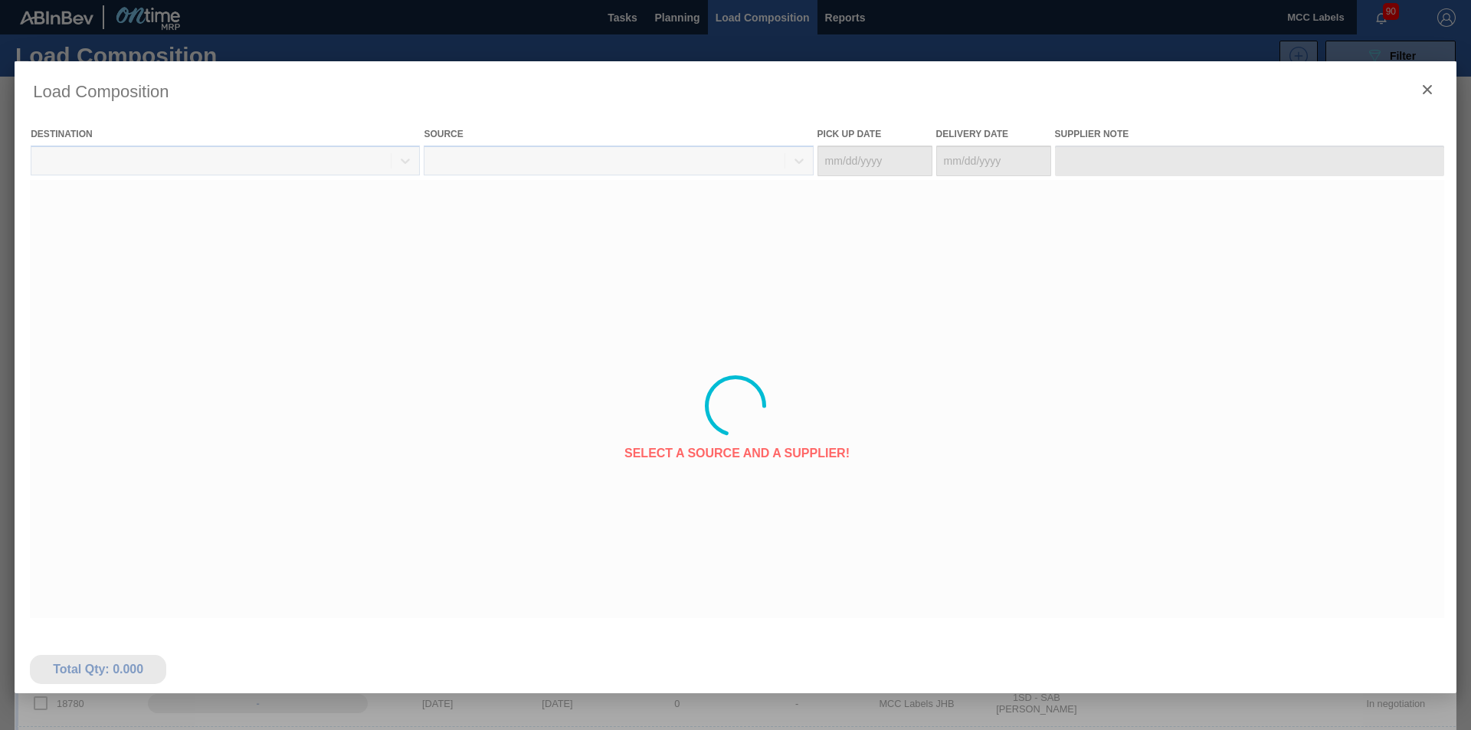
type Date "[DATE]"
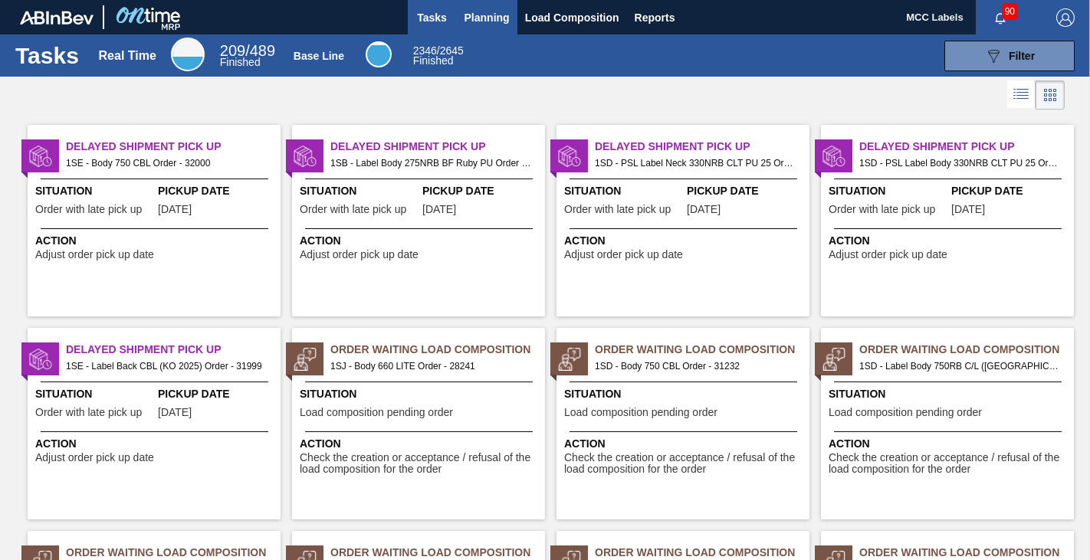
click at [479, 14] on span "Planning" at bounding box center [486, 17] width 45 height 18
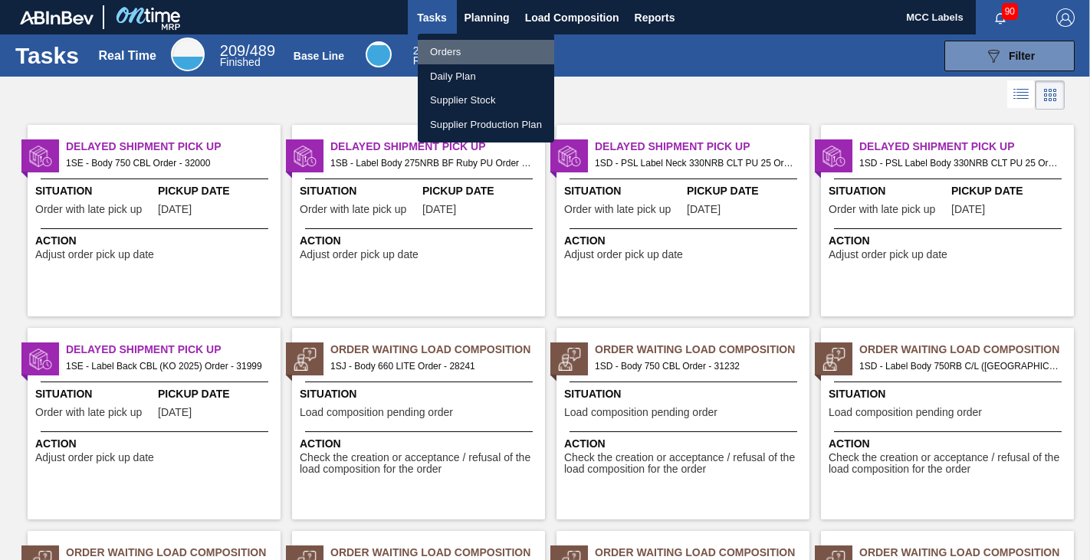
click at [442, 54] on li "Orders" at bounding box center [486, 52] width 136 height 25
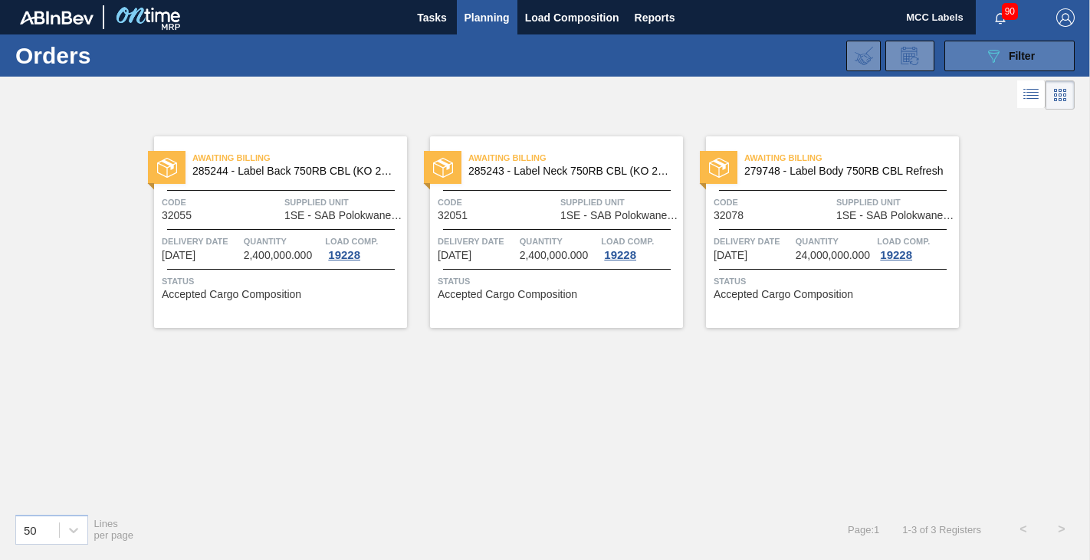
drag, startPoint x: 989, startPoint y: 55, endPoint x: 978, endPoint y: 56, distance: 10.8
click at [987, 56] on icon "089F7B8B-B2A5-4AFE-B5C0-19BA573D28AC" at bounding box center [993, 56] width 18 height 18
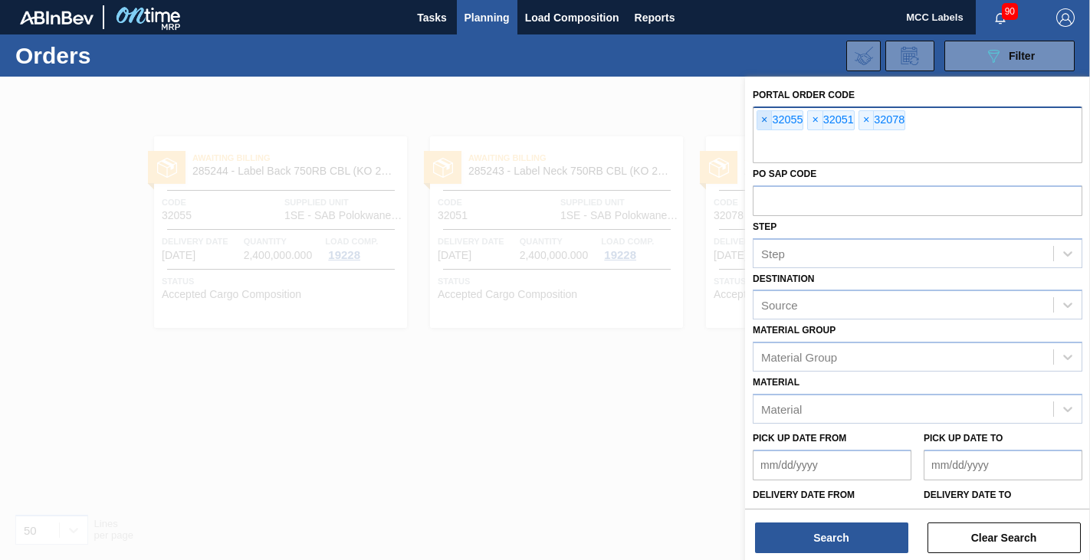
click at [762, 117] on span "×" at bounding box center [764, 120] width 15 height 18
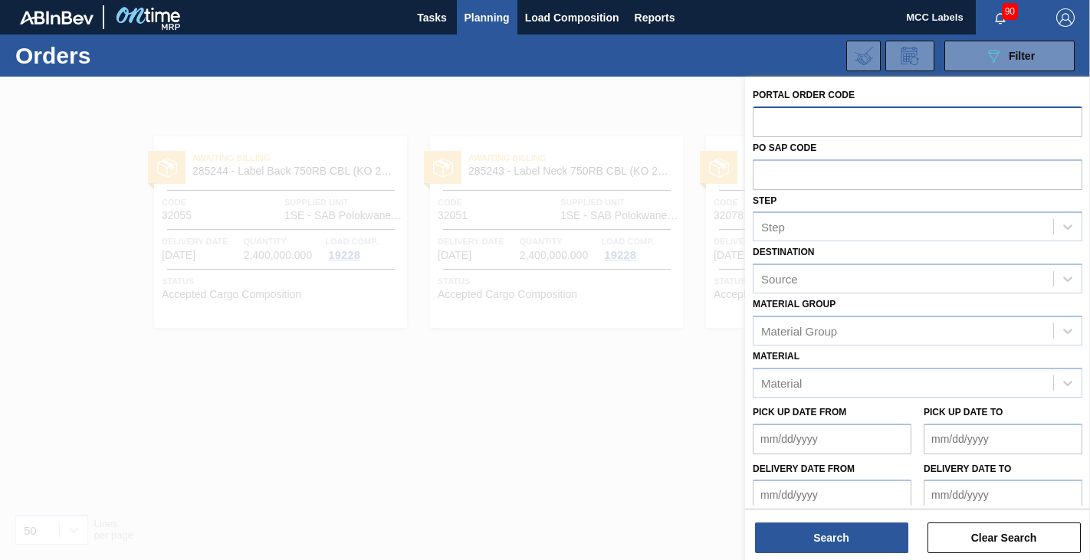
click at [762, 123] on input "text" at bounding box center [916, 121] width 329 height 29
type input "32079"
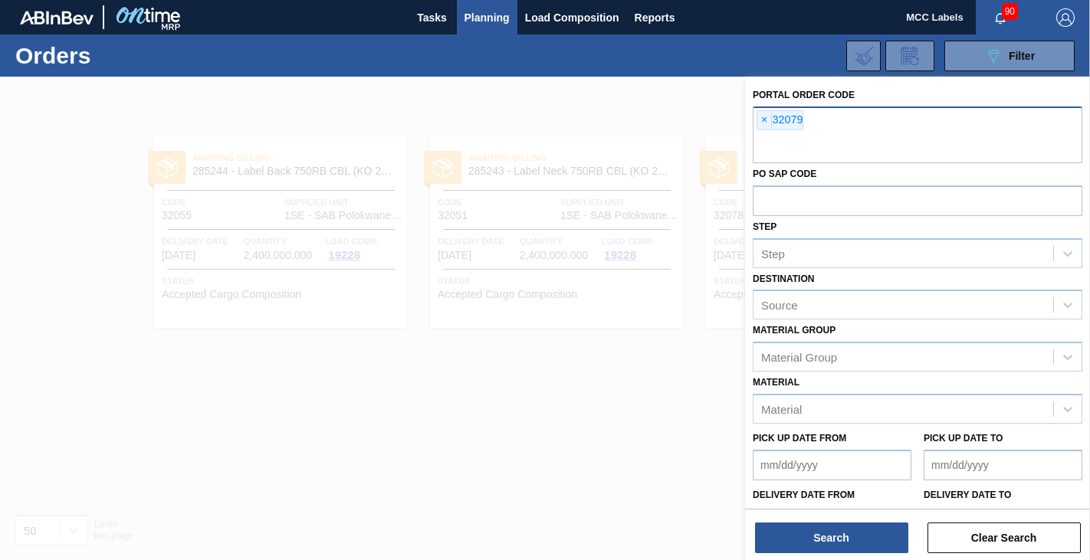
click at [787, 139] on input "text" at bounding box center [916, 148] width 329 height 29
type input "32080"
click at [768, 140] on input "text" at bounding box center [916, 148] width 329 height 29
type input "32081"
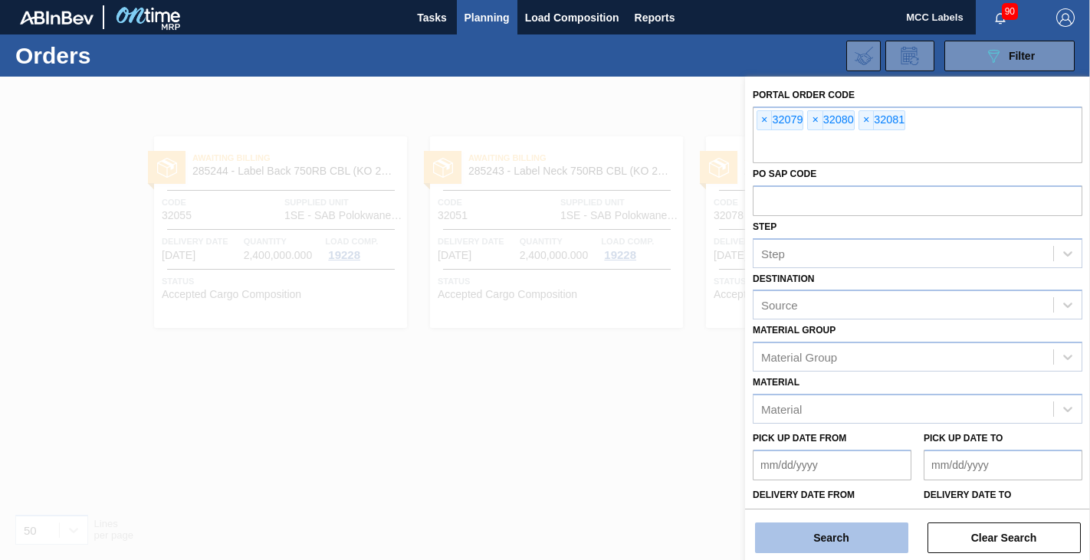
click at [835, 530] on button "Search" at bounding box center [831, 538] width 153 height 31
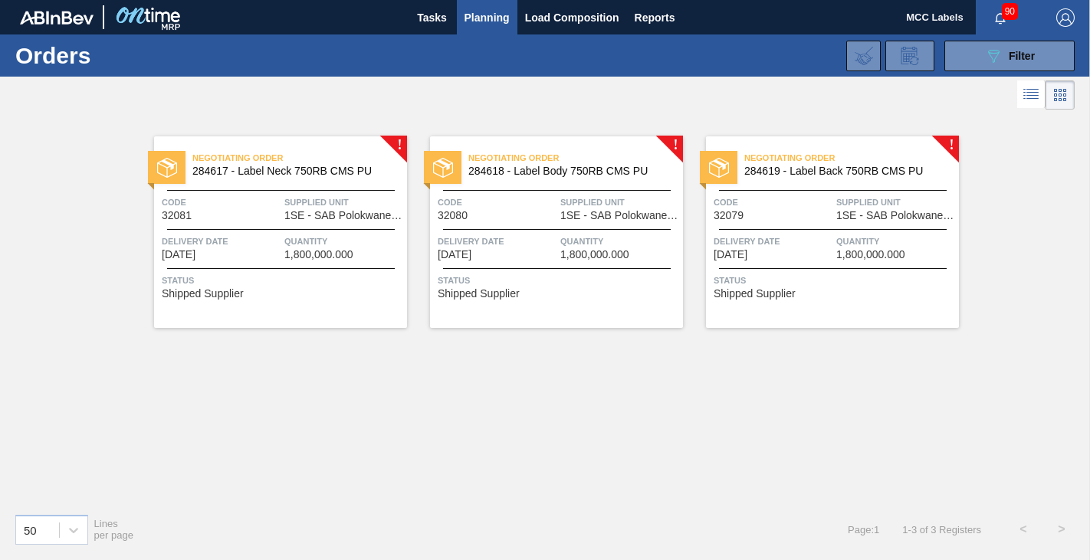
click at [332, 256] on span "1,800,000.000" at bounding box center [318, 254] width 69 height 11
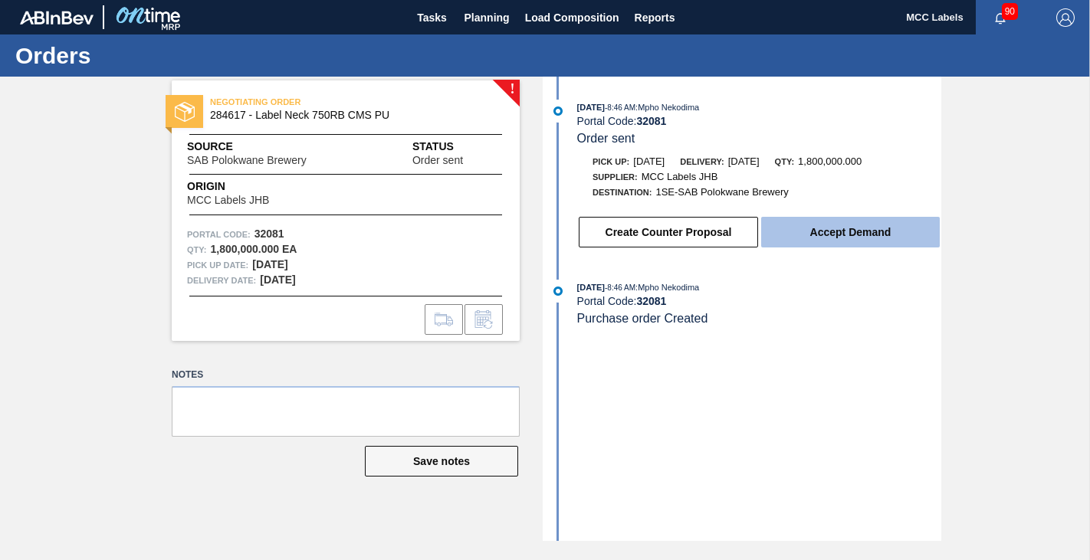
click at [829, 234] on button "Accept Demand" at bounding box center [850, 232] width 179 height 31
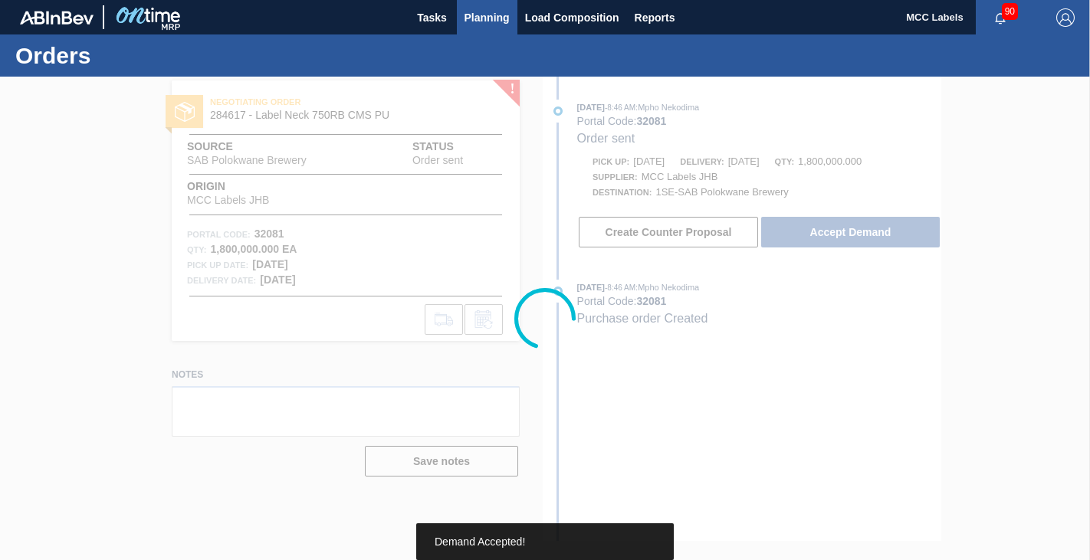
click at [486, 16] on span "Planning" at bounding box center [486, 17] width 45 height 18
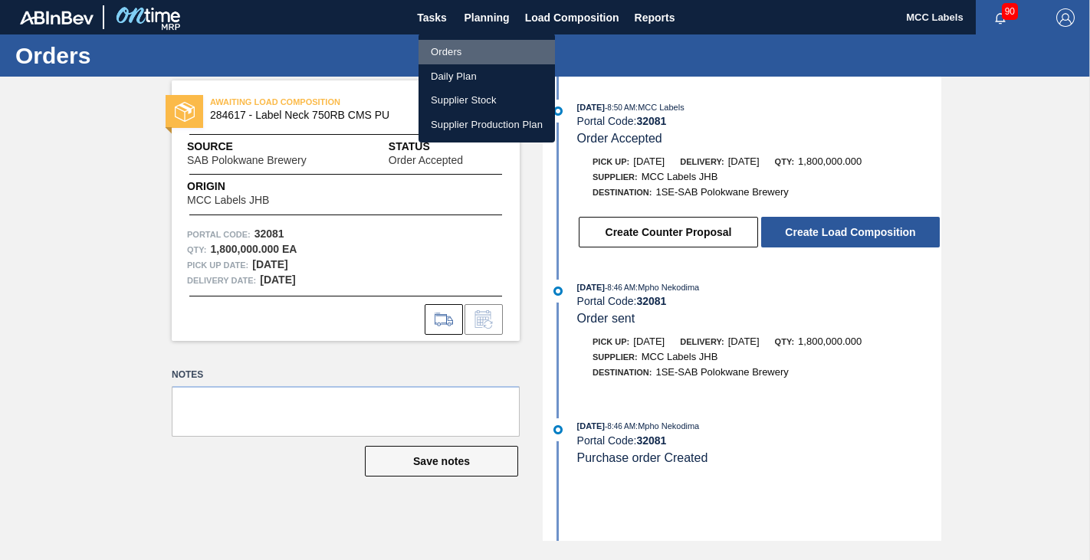
click at [447, 48] on li "Orders" at bounding box center [486, 52] width 136 height 25
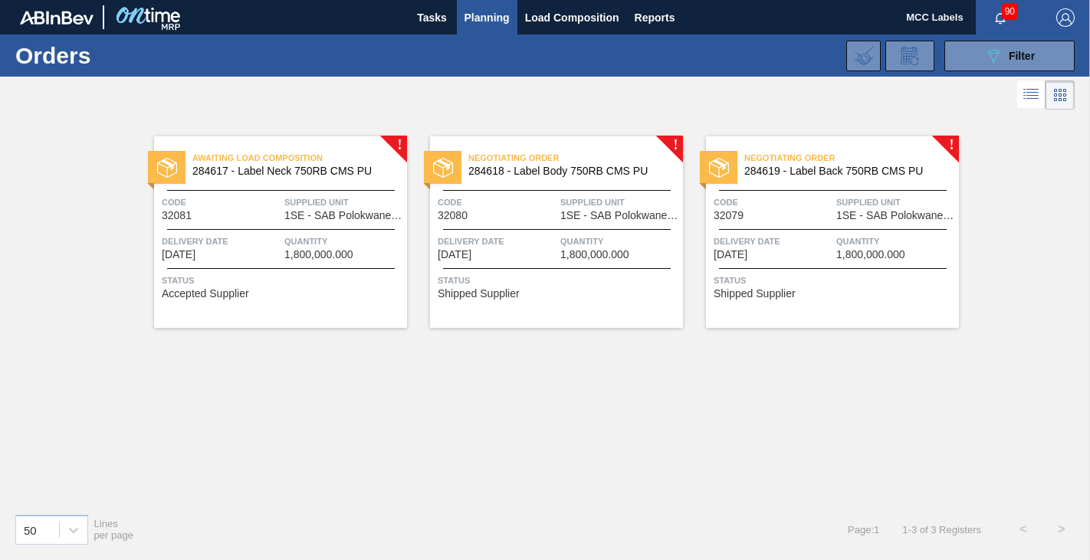
click at [552, 234] on div "Negotiating Order 284618 - Label Body 750RB CMS PU Code 32080 Supplied Unit 1SE…" at bounding box center [556, 232] width 253 height 192
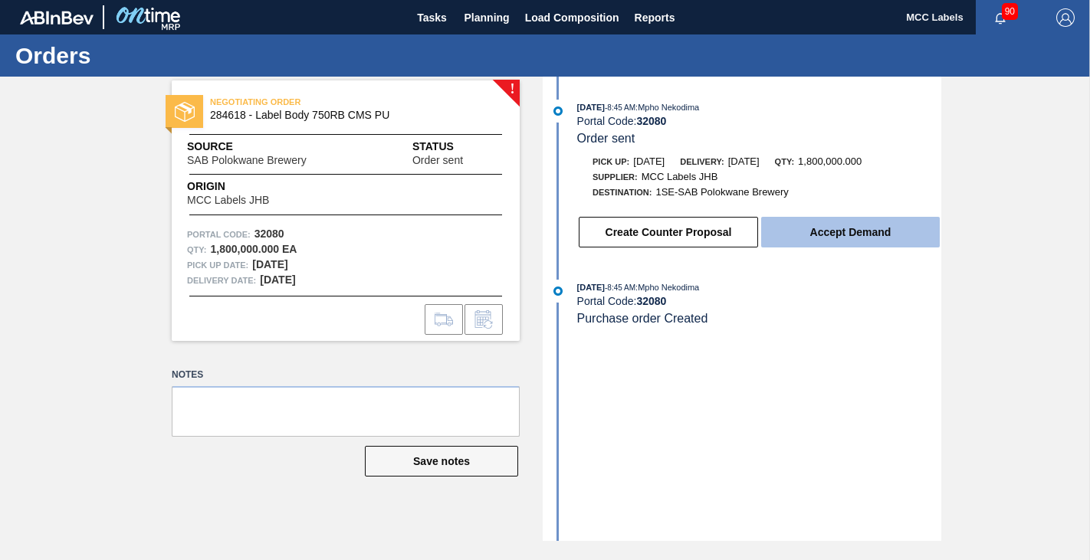
click at [834, 229] on button "Accept Demand" at bounding box center [850, 232] width 179 height 31
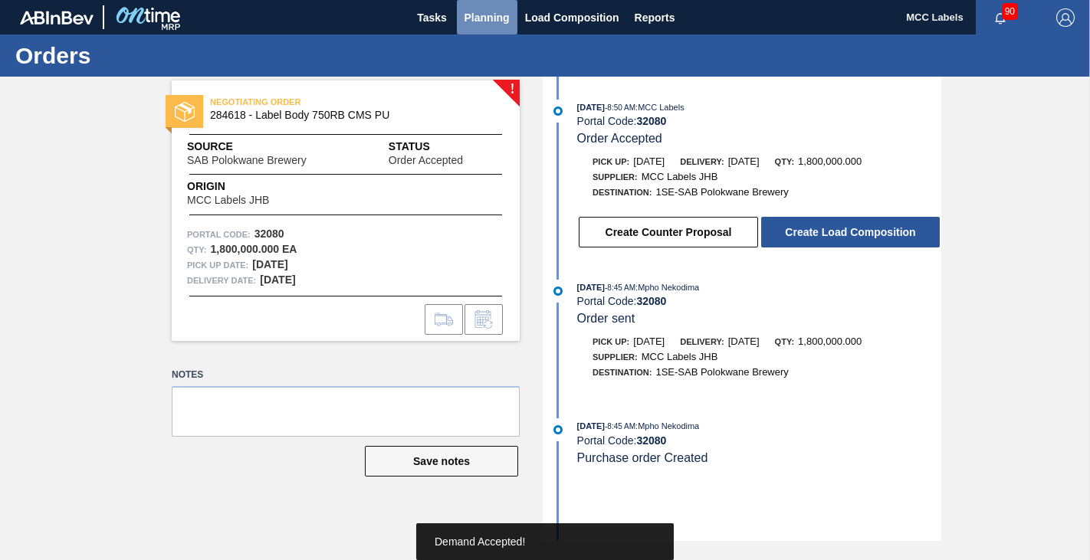
click at [479, 22] on span "Planning" at bounding box center [486, 17] width 45 height 18
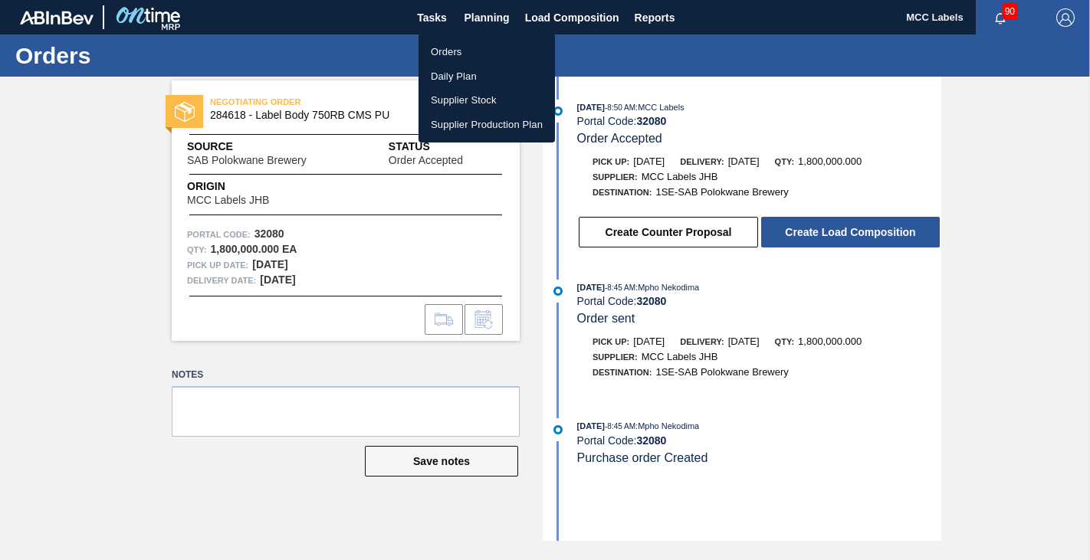
click at [444, 51] on li "Orders" at bounding box center [486, 52] width 136 height 25
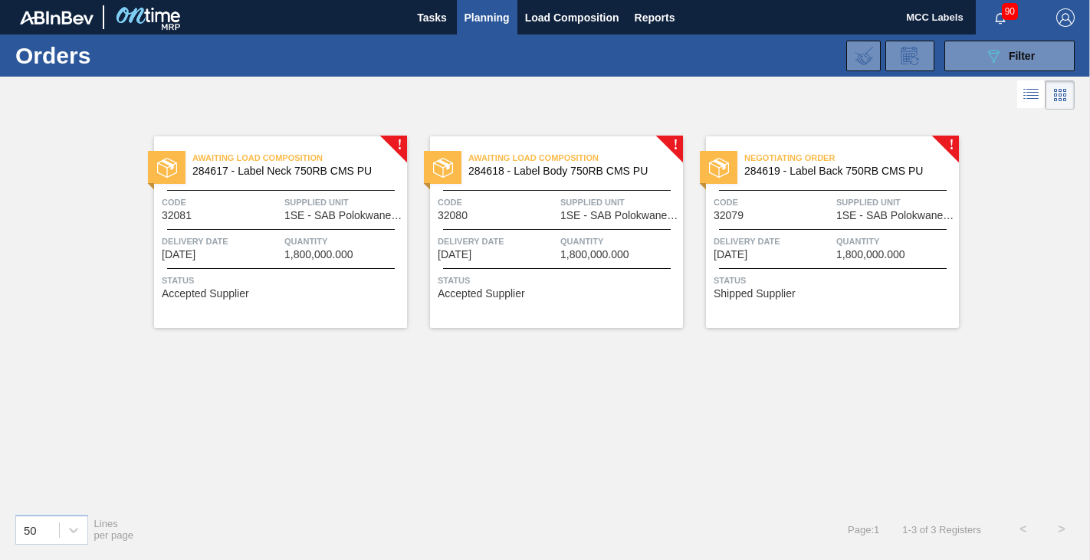
click at [822, 233] on div "Negotiating Order 284619 - Label Back 750RB CMS PU Code 32079 Supplied Unit 1SE…" at bounding box center [832, 232] width 253 height 192
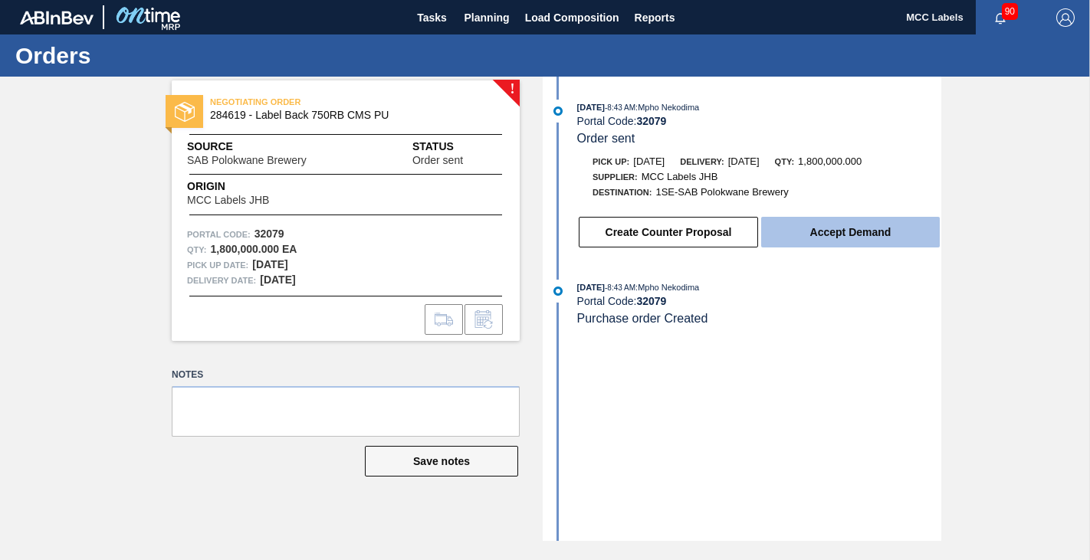
click at [841, 231] on button "Accept Demand" at bounding box center [850, 232] width 179 height 31
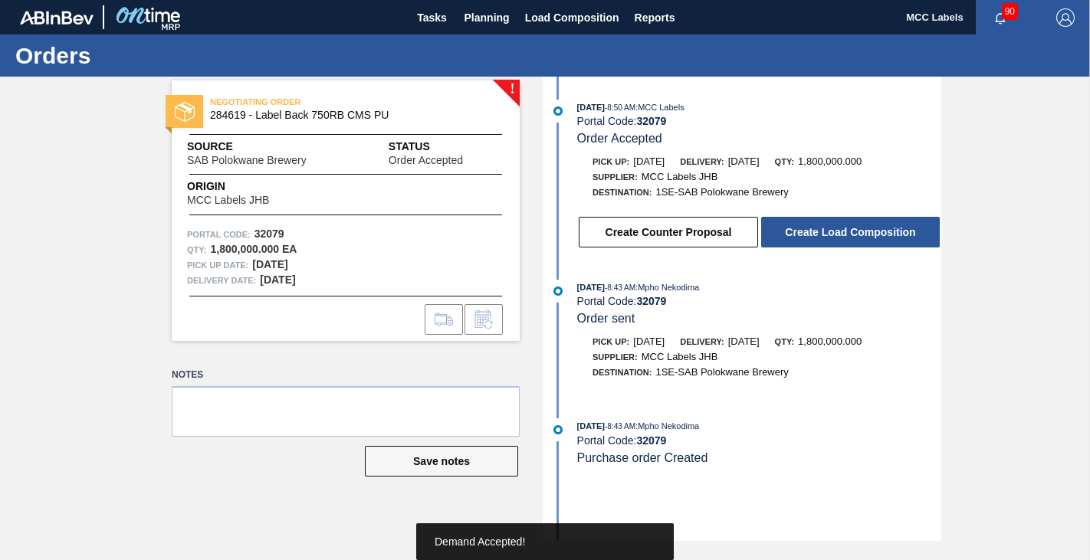
click at [841, 230] on button "Create Load Composition" at bounding box center [850, 232] width 179 height 31
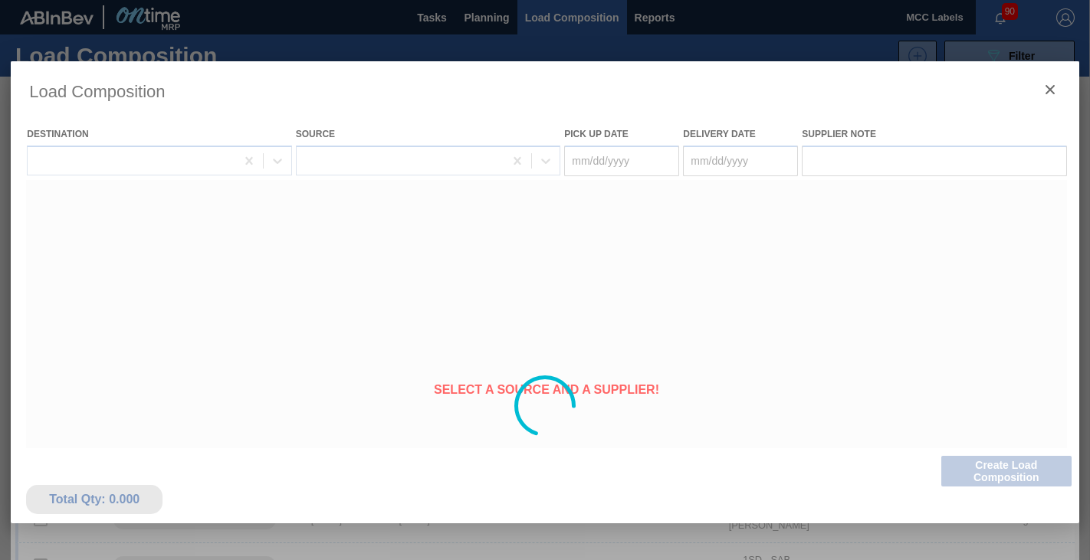
type Date "09/29/2025"
type Date "09/30/2025"
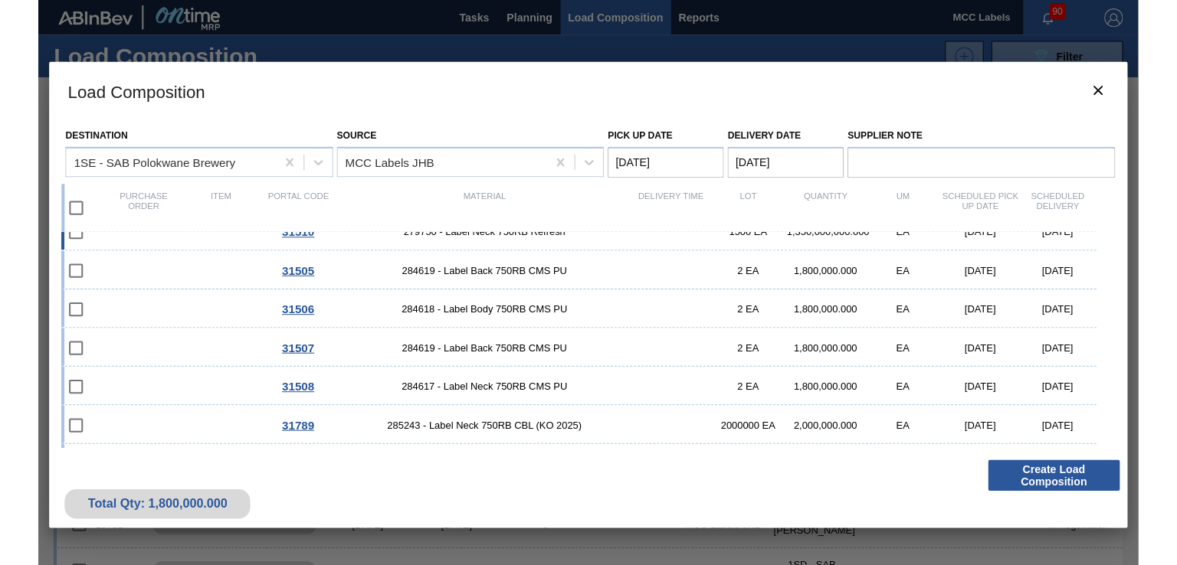
scroll to position [170, 0]
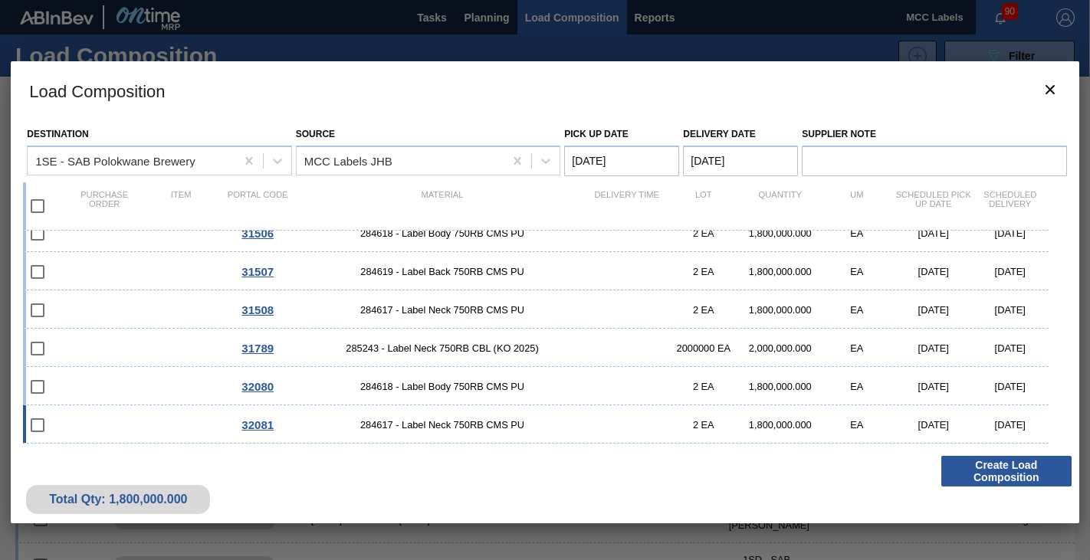
click at [175, 409] on div "32081 284617 - Label Neck 750RB CMS PU 2 EA 1,800,000.000 EA 09/26/2025 09/27/2…" at bounding box center [535, 424] width 1025 height 38
checkbox input "true"
click at [166, 385] on div "32080 284618 - Label Body 750RB CMS PU 2 EA 1,800,000.000 EA 09/26/2025 09/27/2…" at bounding box center [535, 386] width 1025 height 38
checkbox input "true"
click at [628, 152] on Date "Pick up Date" at bounding box center [621, 161] width 115 height 31
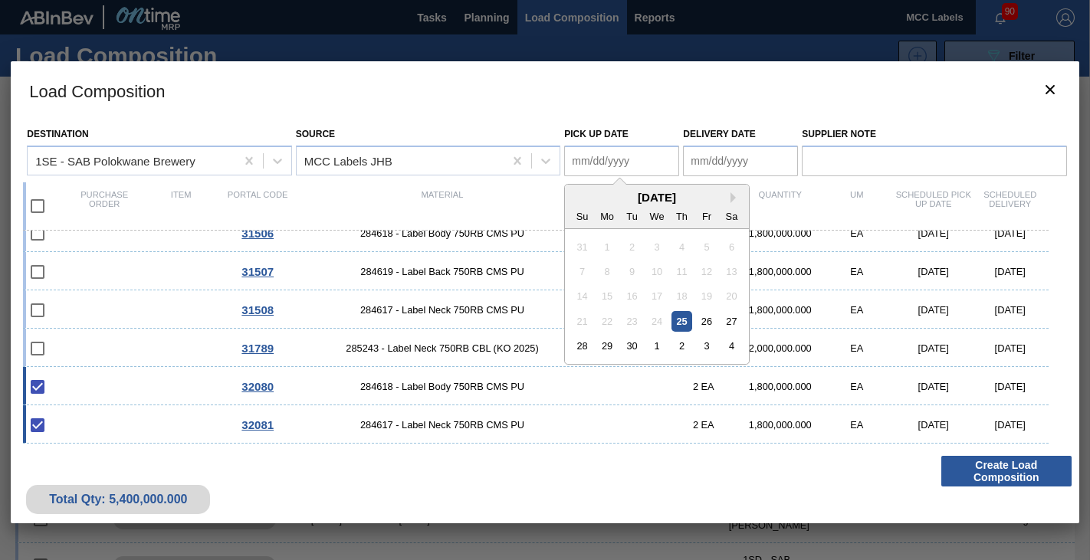
click at [680, 320] on div "25" at bounding box center [681, 321] width 21 height 21
type Date "[DATE]"
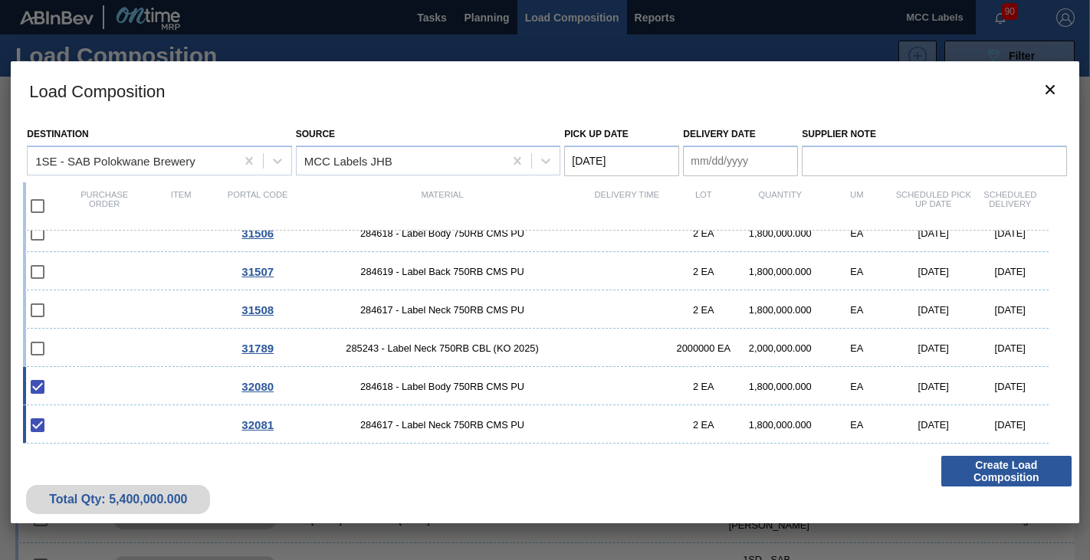
click at [692, 160] on Date "Delivery Date" at bounding box center [740, 161] width 115 height 31
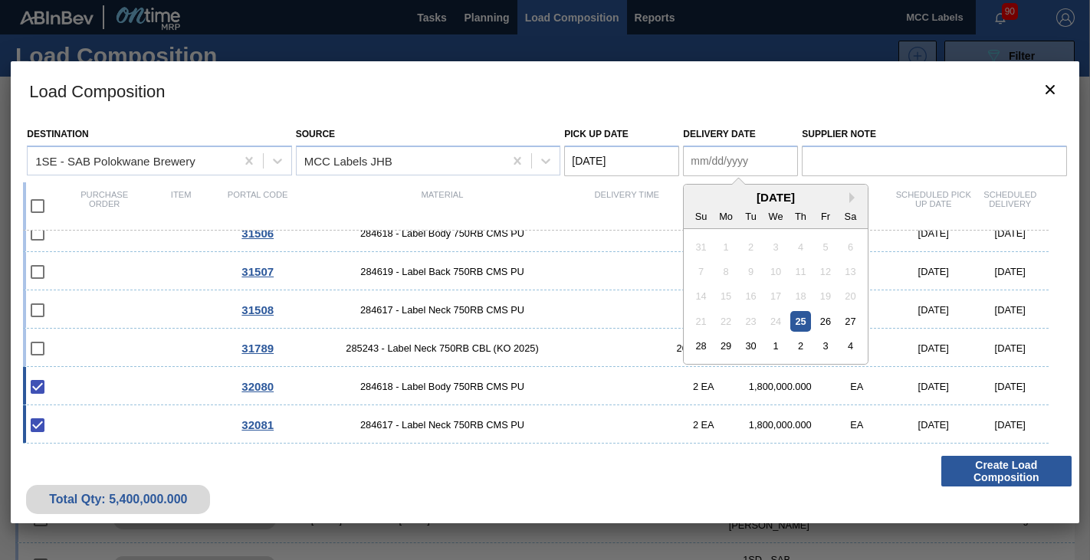
click at [799, 319] on div "25" at bounding box center [800, 321] width 21 height 21
type Date "[DATE]"
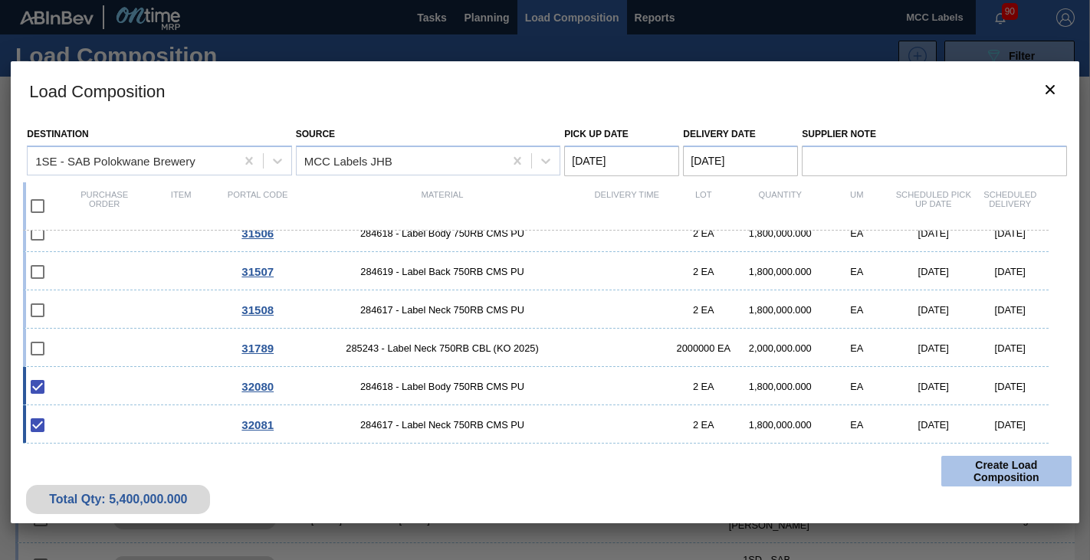
click at [989, 472] on button "Create Load Composition" at bounding box center [1006, 471] width 130 height 31
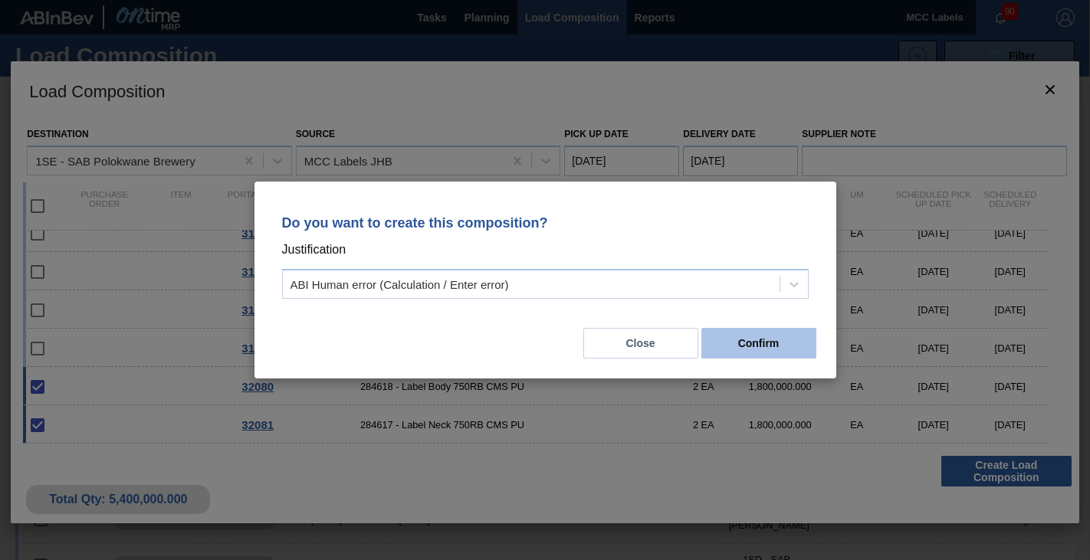
click at [728, 348] on button "Confirm" at bounding box center [758, 343] width 115 height 31
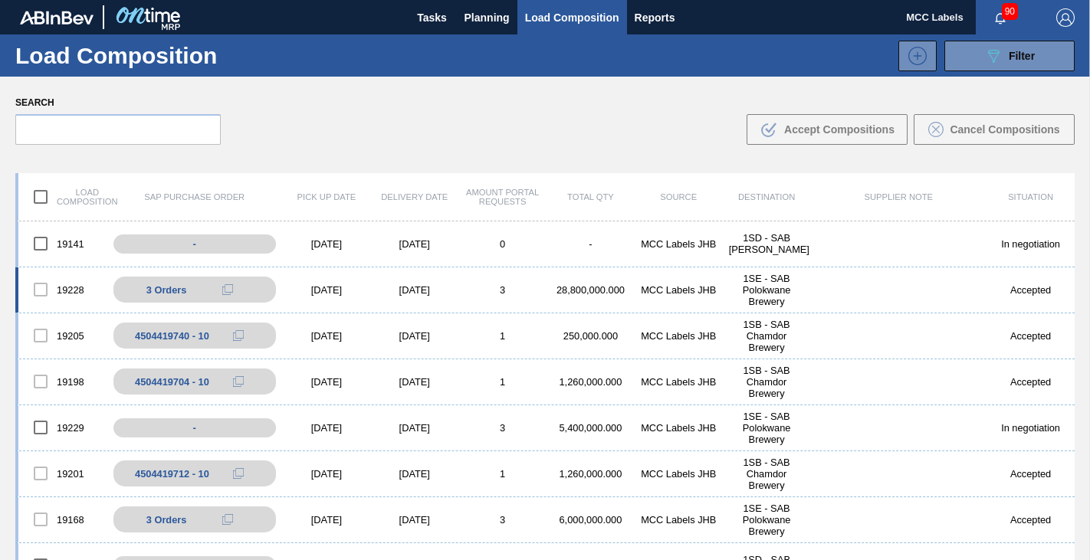
click at [558, 297] on div "19228 3 Orders 4504420249 - 10 4504420249 - 20 4504420249 - 30 09/26/2025 09/26…" at bounding box center [544, 290] width 1059 height 46
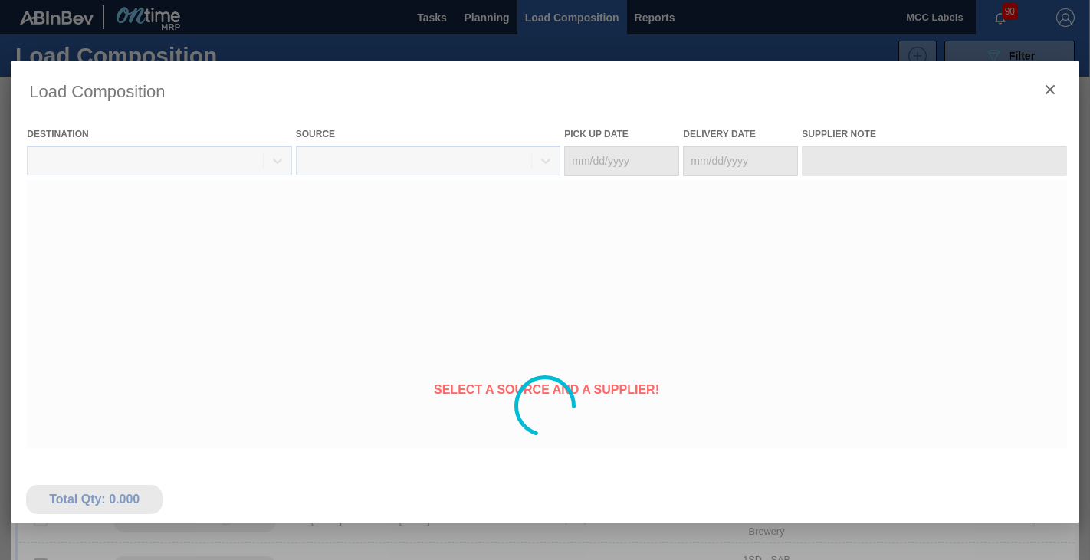
type Date "[DATE]"
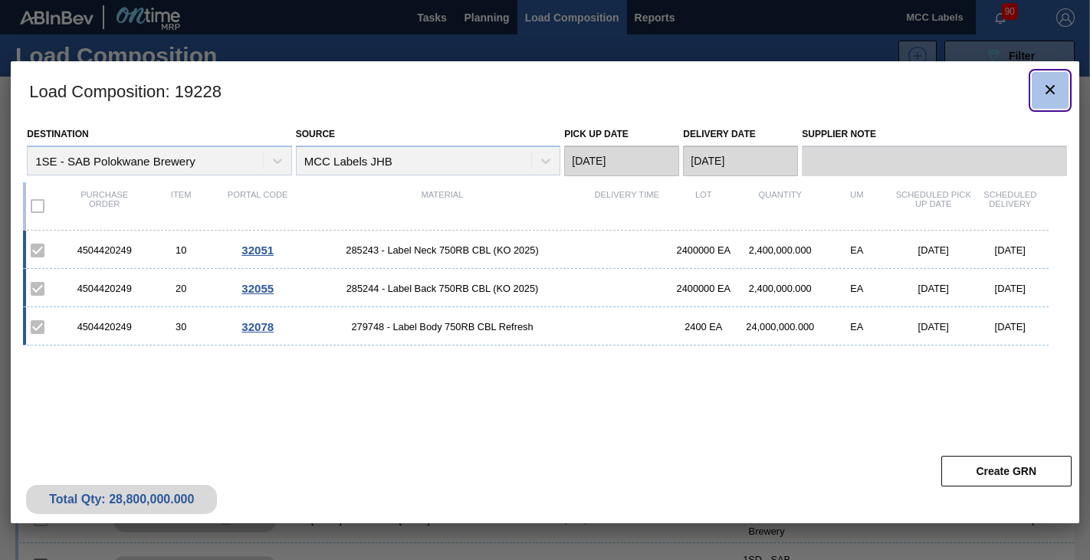
click at [1047, 91] on icon "botão de ícone" at bounding box center [1050, 89] width 18 height 18
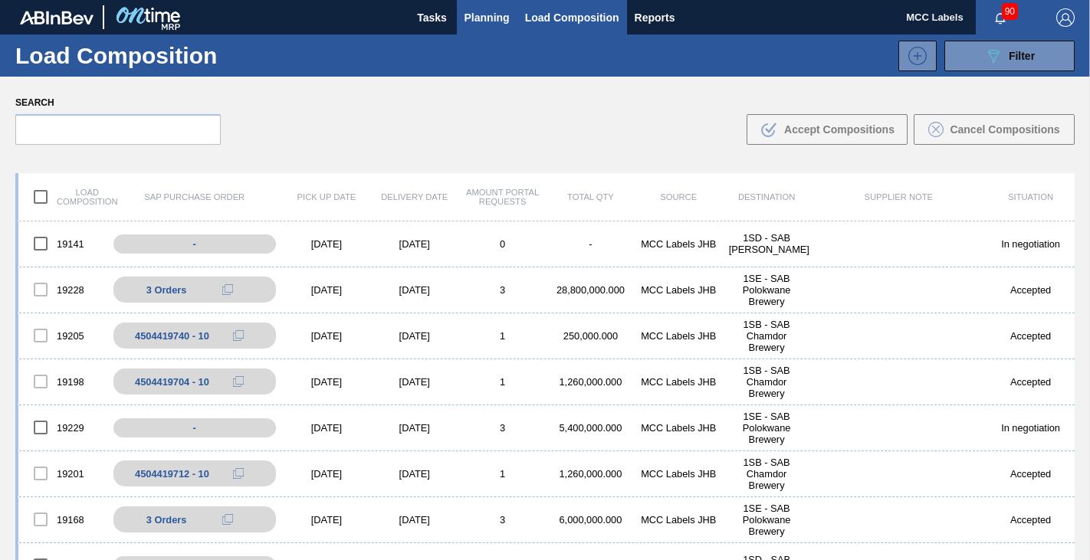
click at [475, 20] on span "Planning" at bounding box center [486, 17] width 45 height 18
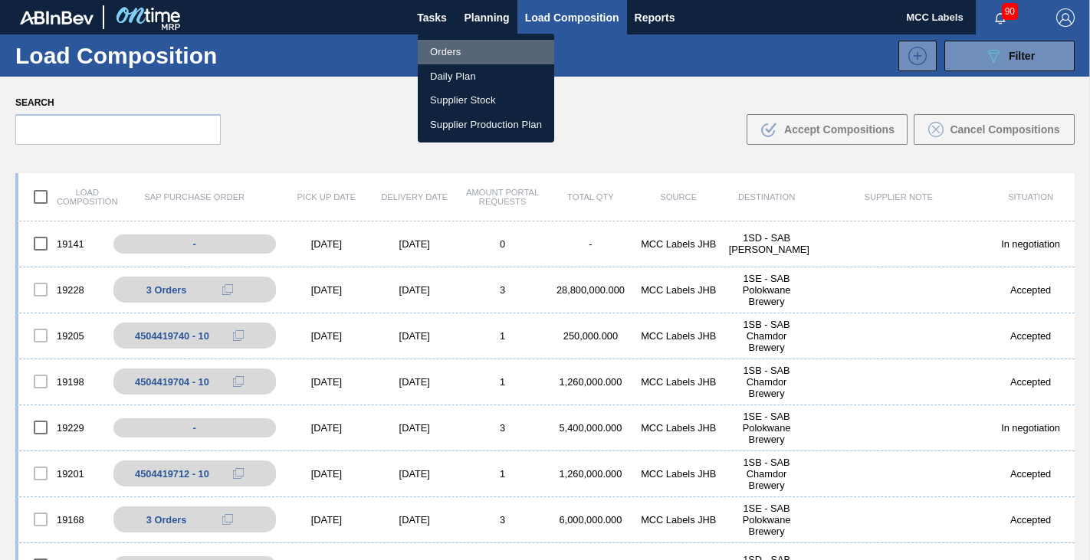
click at [459, 51] on li "Orders" at bounding box center [486, 52] width 136 height 25
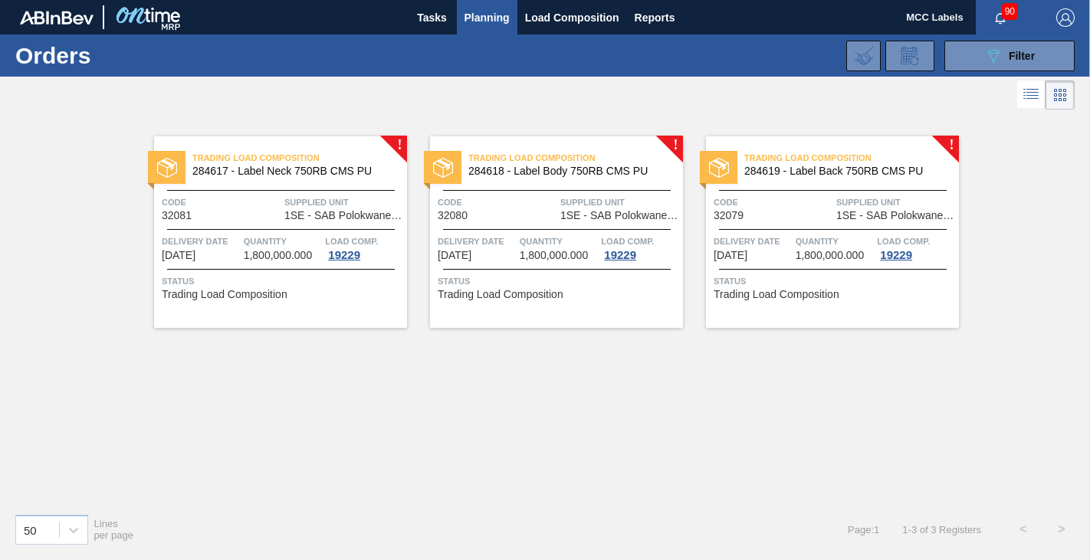
click at [340, 271] on div "Trading Load Composition 284617 - Label Neck 750RB CMS PU Code 32081 Supplied U…" at bounding box center [280, 232] width 253 height 192
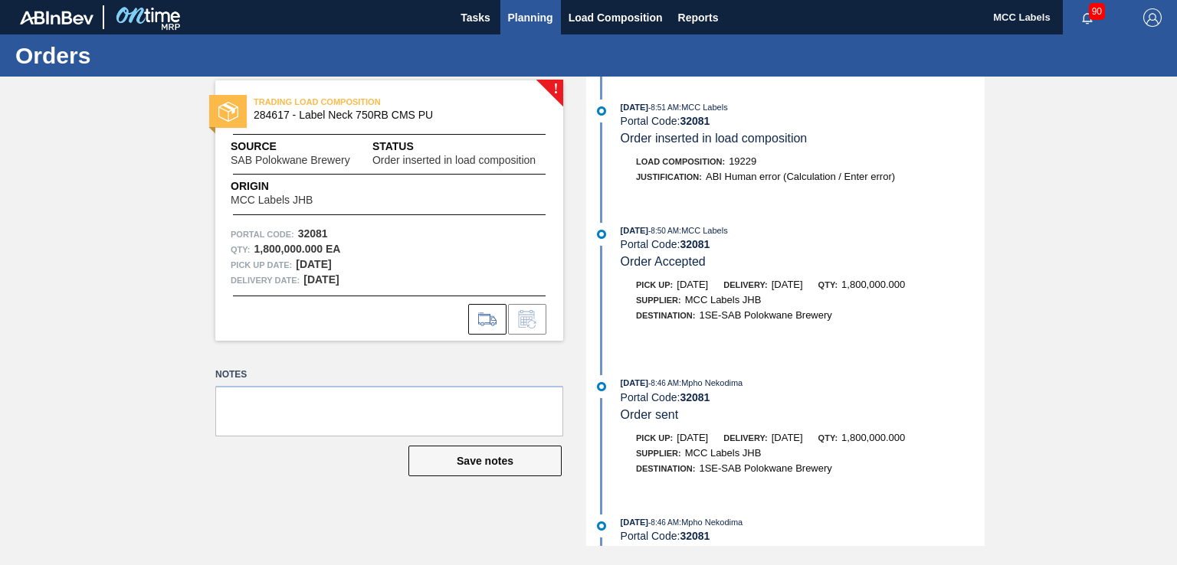
click at [539, 16] on span "Planning" at bounding box center [530, 17] width 45 height 18
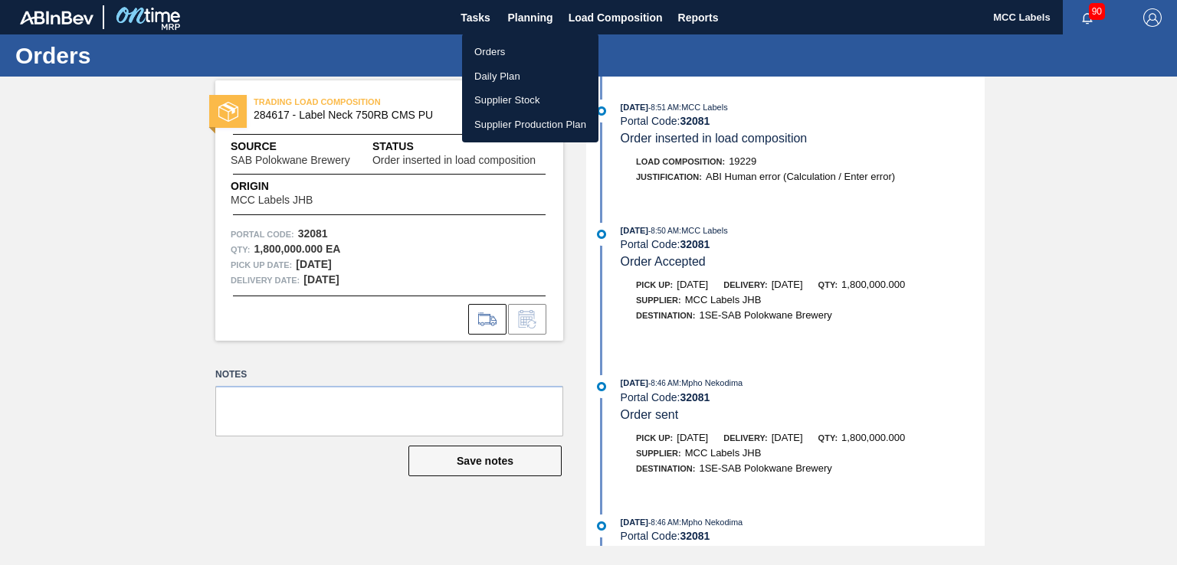
click at [488, 54] on li "Orders" at bounding box center [530, 52] width 136 height 25
